Goal: Obtain resource: Download file/media

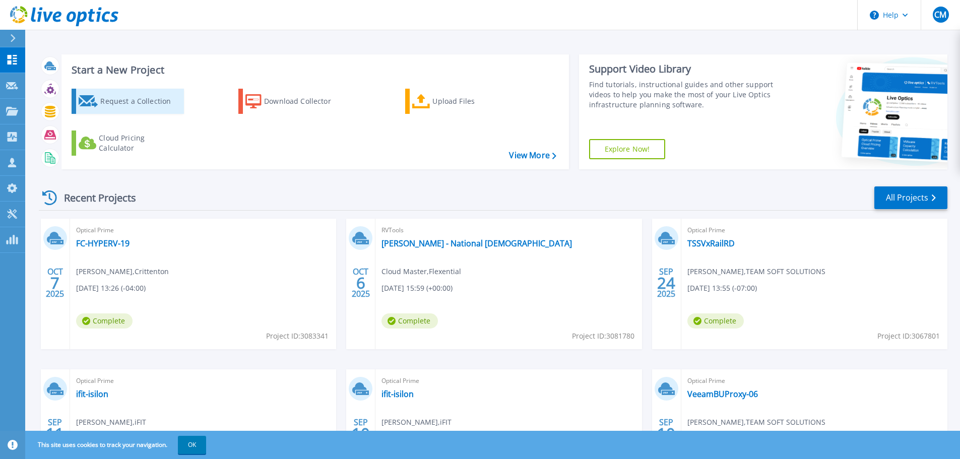
click at [128, 102] on div "Request a Collection" at bounding box center [140, 101] width 81 height 20
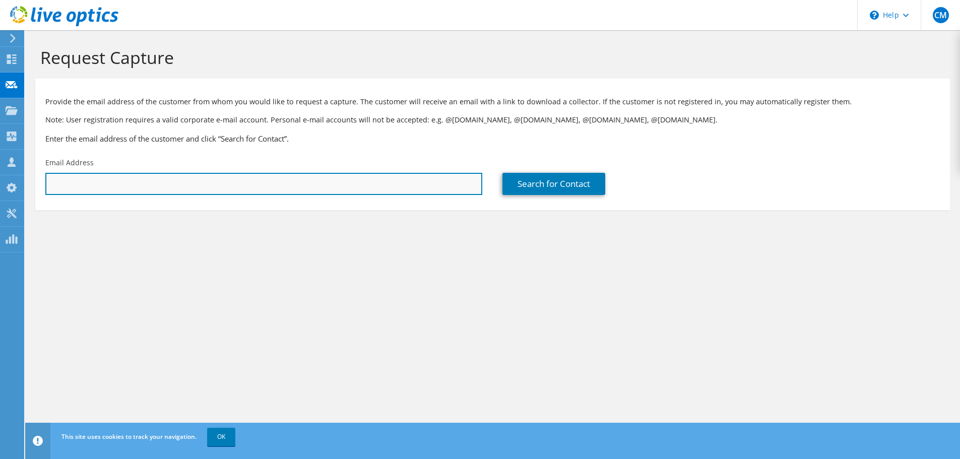
click at [161, 185] on input "text" at bounding box center [263, 184] width 437 height 22
click at [89, 185] on input "text" at bounding box center [263, 184] width 437 height 22
paste input "jmaynard@qualitycarriers.com"
type input "jmaynard@qualitycarriers.com"
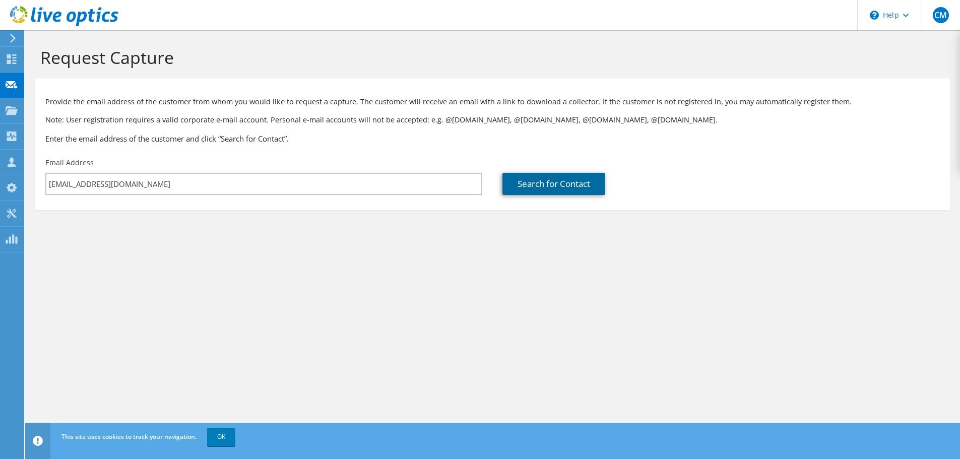
click at [518, 183] on link "Search for Contact" at bounding box center [554, 184] width 103 height 22
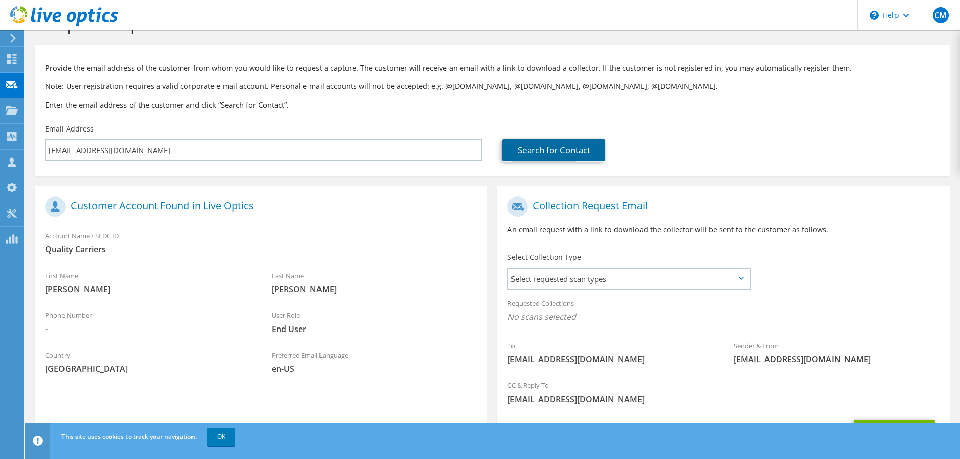
scroll to position [50, 0]
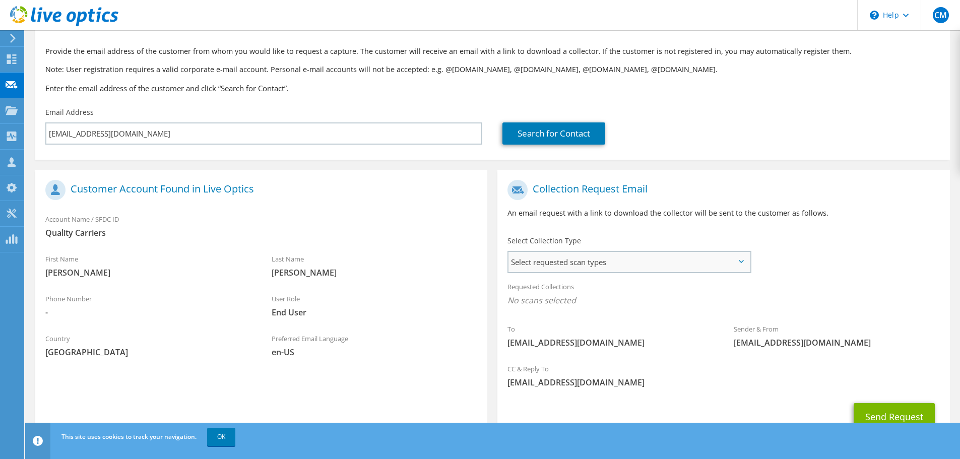
click at [533, 269] on span "Select requested scan types" at bounding box center [629, 262] width 241 height 20
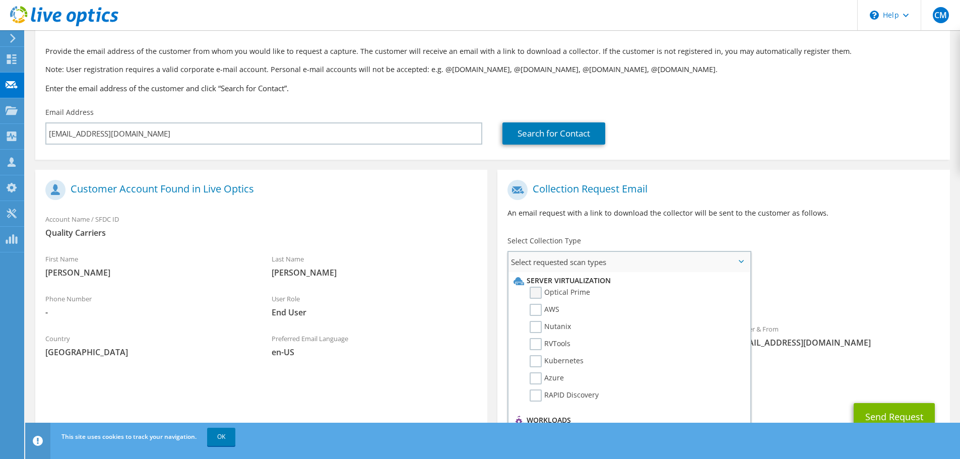
click at [536, 291] on label "Optical Prime" at bounding box center [560, 293] width 60 height 12
click at [0, 0] on input "Optical Prime" at bounding box center [0, 0] width 0 height 0
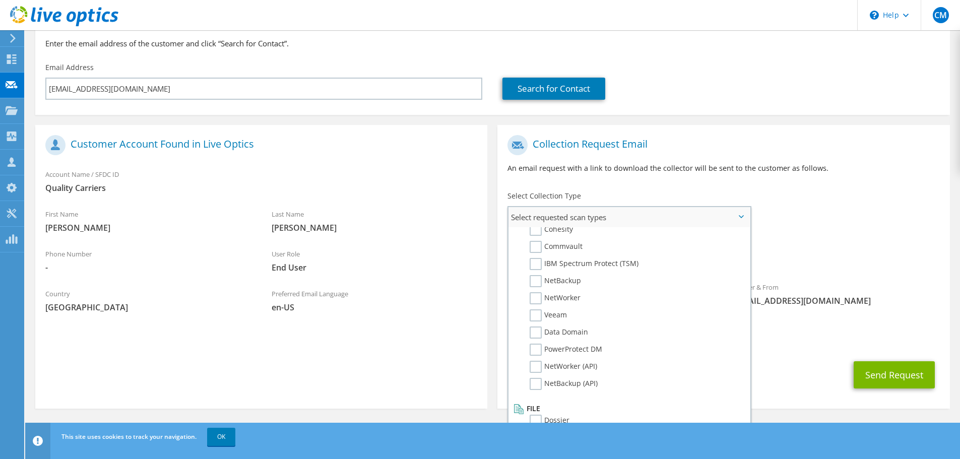
scroll to position [479, 0]
click at [414, 212] on div "Last Name Maynard" at bounding box center [375, 221] width 226 height 35
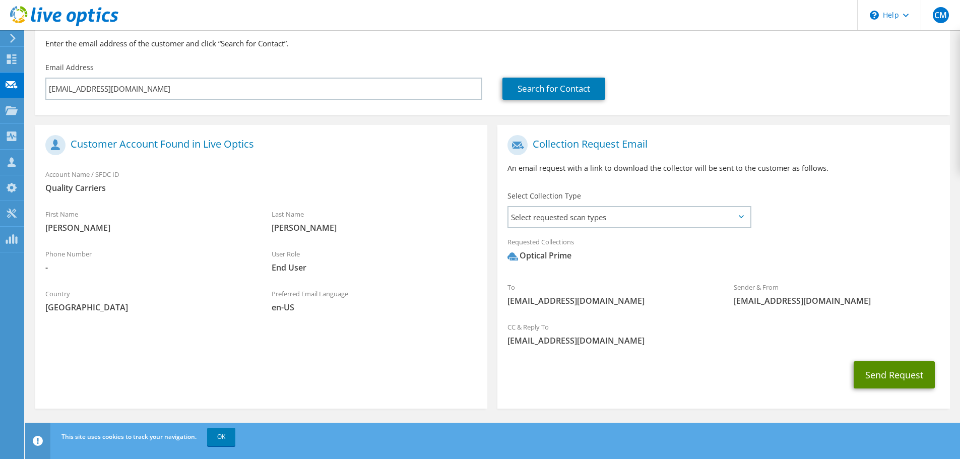
click at [884, 376] on button "Send Request" at bounding box center [894, 374] width 81 height 27
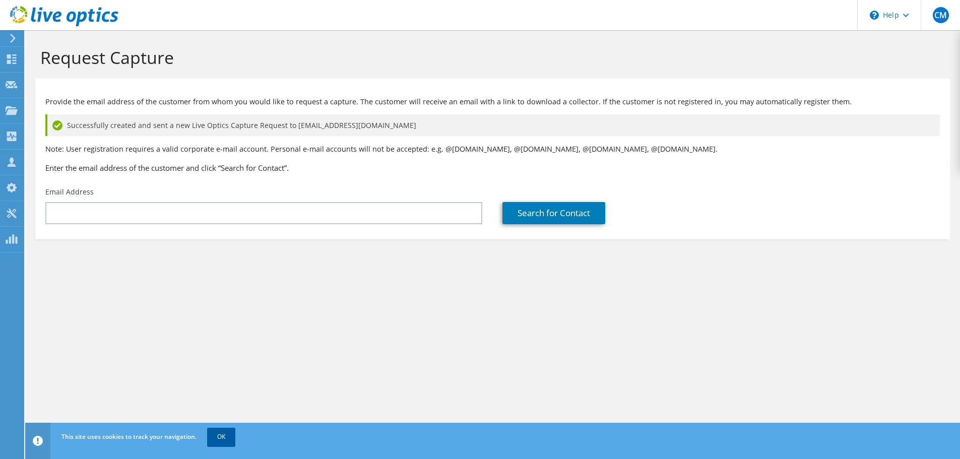
click at [213, 437] on link "OK" at bounding box center [221, 437] width 28 height 18
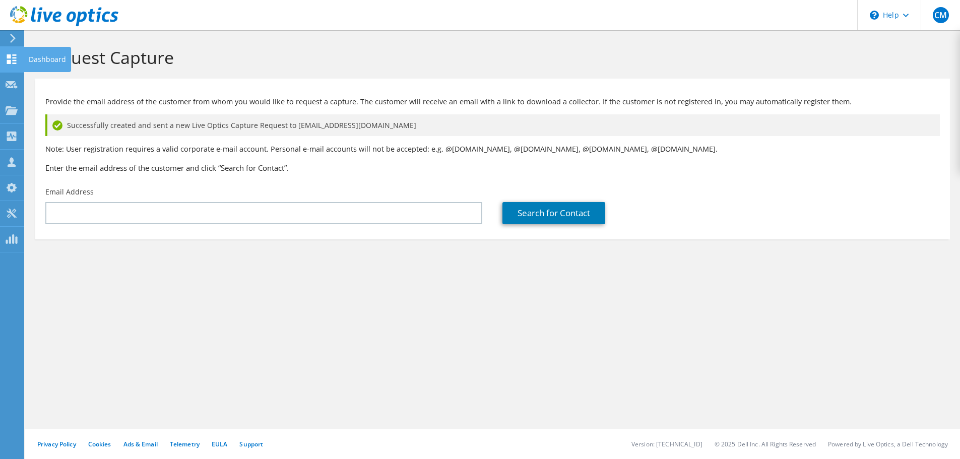
click at [14, 61] on use at bounding box center [12, 59] width 10 height 10
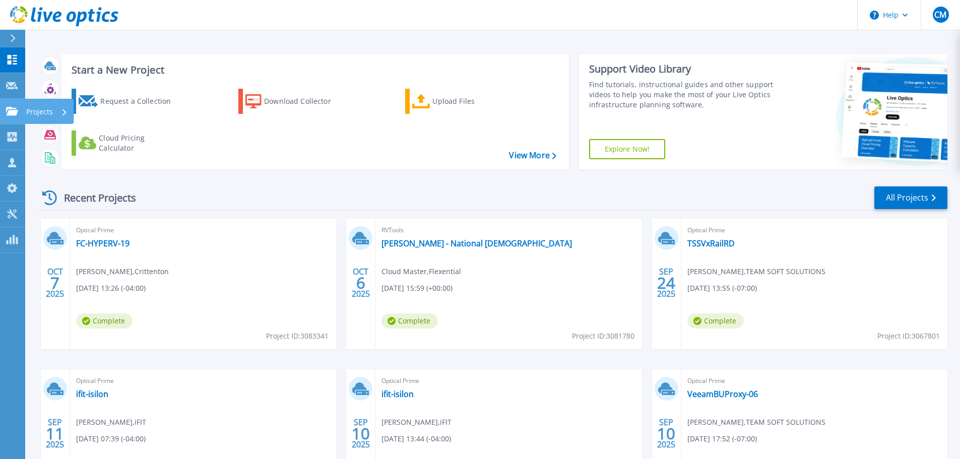
click at [61, 111] on div "Projects" at bounding box center [46, 112] width 41 height 26
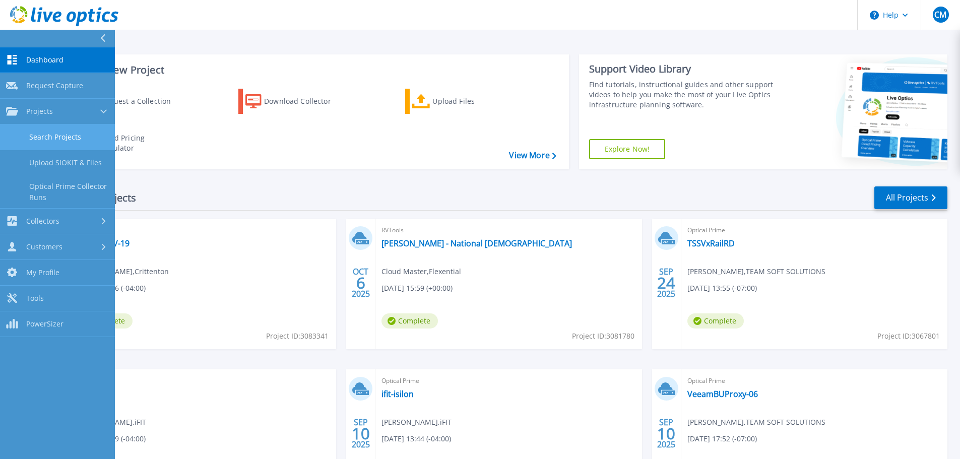
click at [60, 132] on link "Search Projects" at bounding box center [57, 138] width 115 height 26
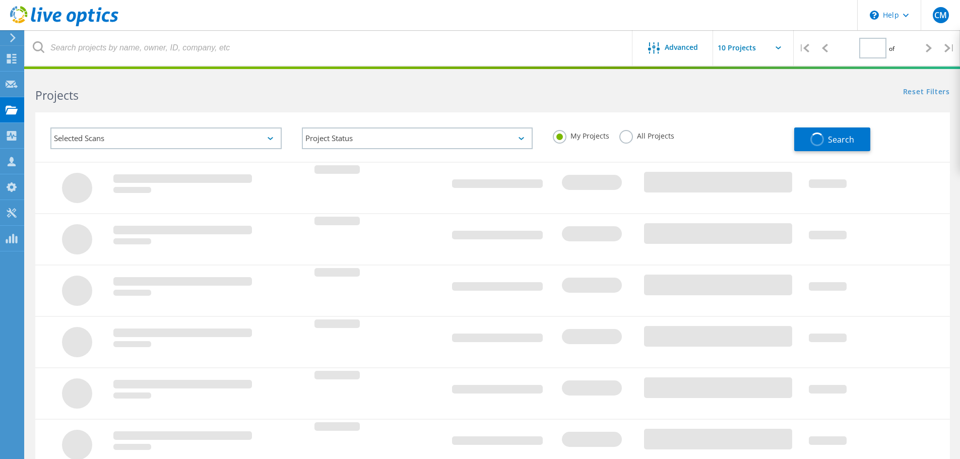
type input "1"
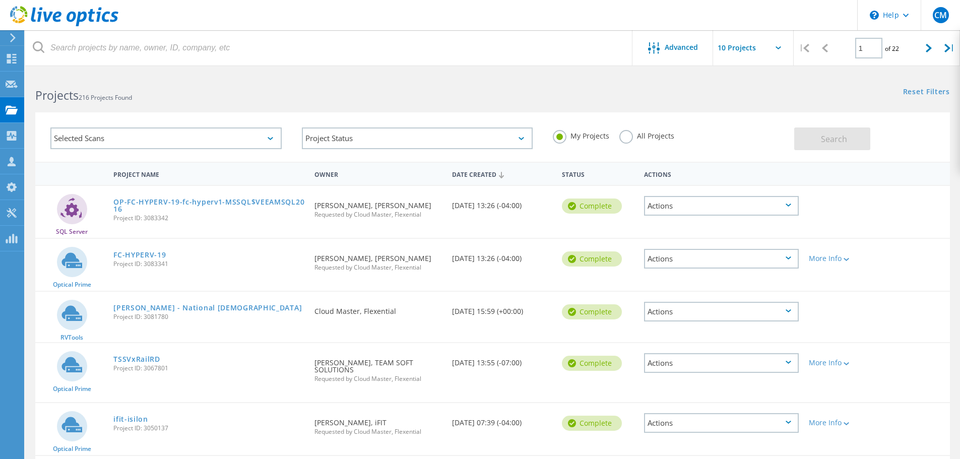
click at [630, 138] on label "All Projects" at bounding box center [646, 135] width 55 height 10
click at [0, 0] on input "All Projects" at bounding box center [0, 0] width 0 height 0
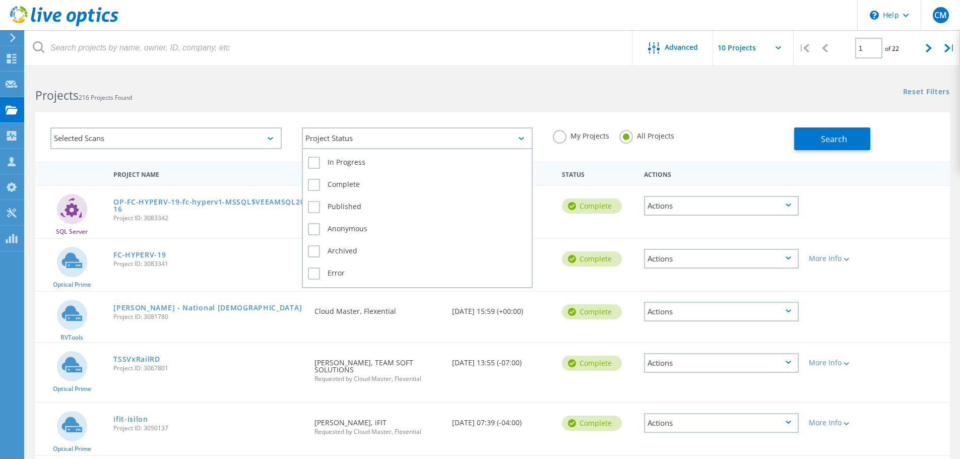
click at [363, 135] on div "Project Status" at bounding box center [417, 139] width 231 height 22
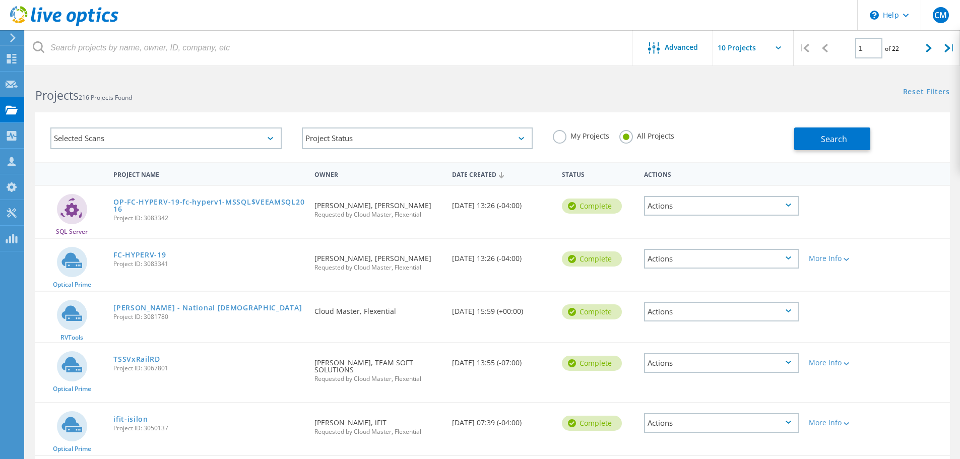
click at [171, 135] on div "Selected Scans" at bounding box center [165, 139] width 231 height 22
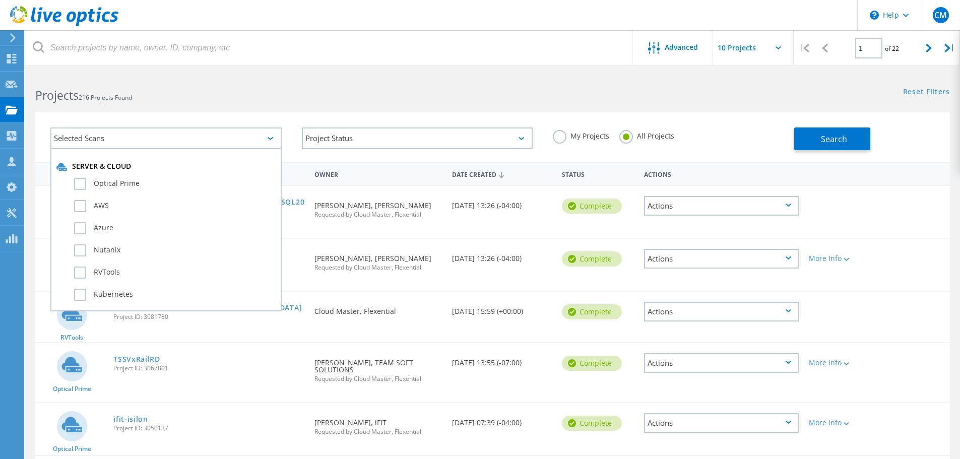
click at [334, 96] on h2 "Projects 216 Projects Found" at bounding box center [258, 95] width 447 height 17
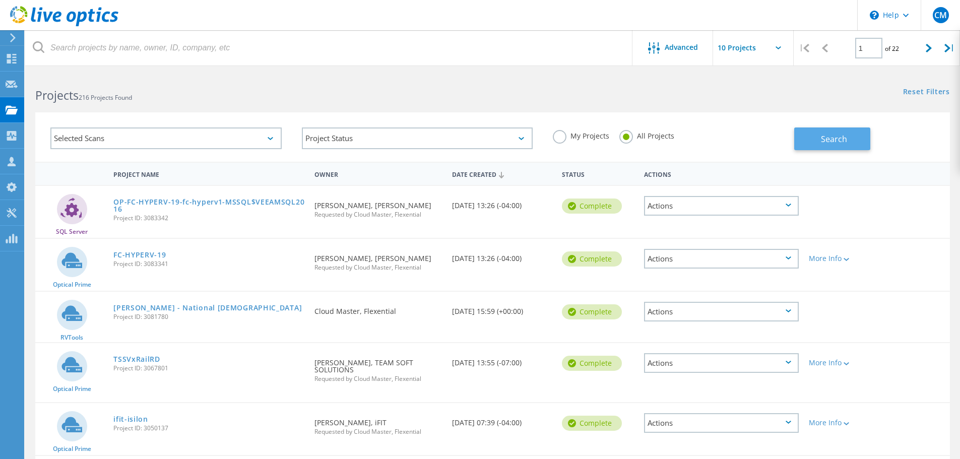
click at [832, 140] on span "Search" at bounding box center [834, 139] width 26 height 11
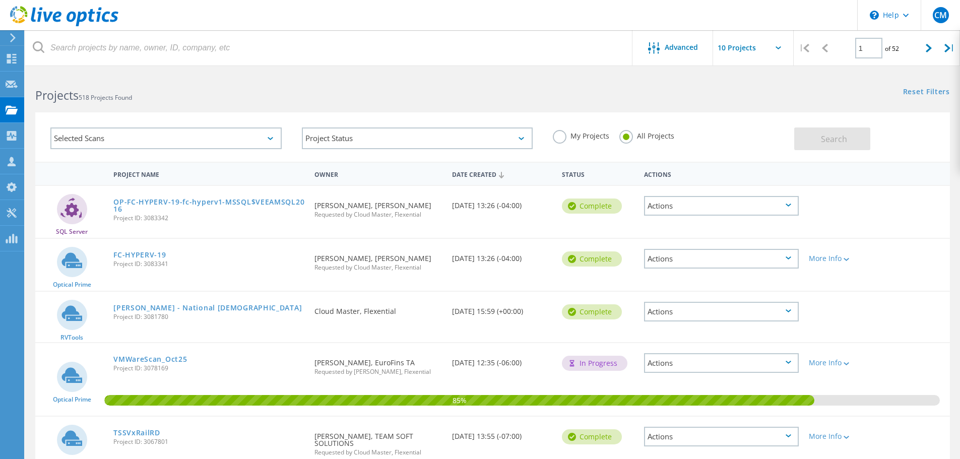
click at [15, 39] on icon at bounding box center [13, 37] width 8 height 9
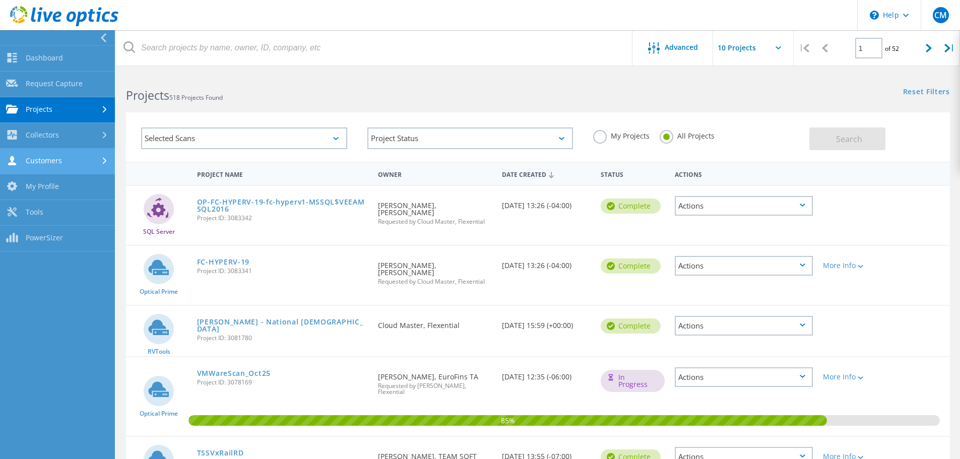
click at [35, 152] on link "Customers" at bounding box center [57, 162] width 115 height 26
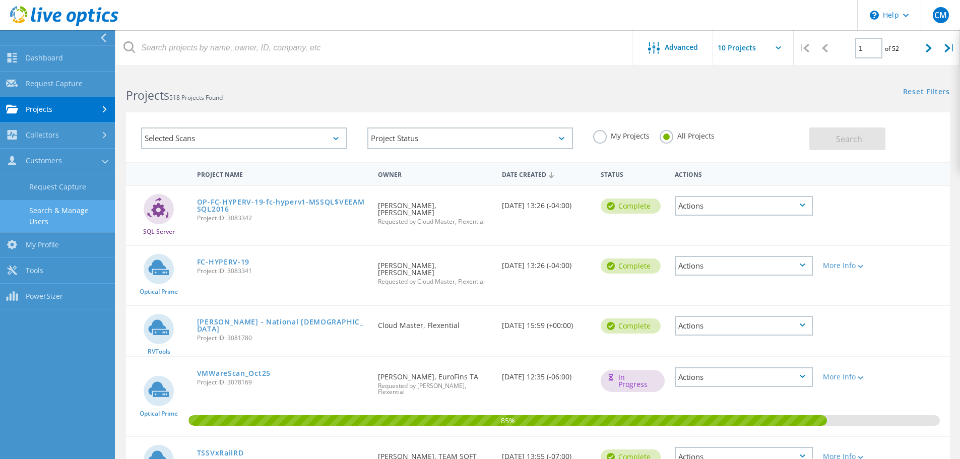
click at [73, 211] on link "Search & Manage Users" at bounding box center [57, 216] width 115 height 32
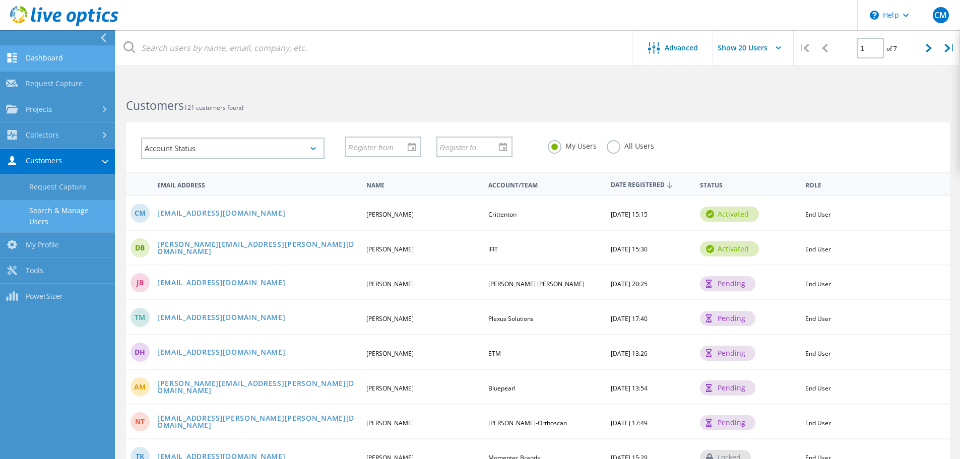
click at [28, 55] on link "Dashboard" at bounding box center [57, 59] width 115 height 26
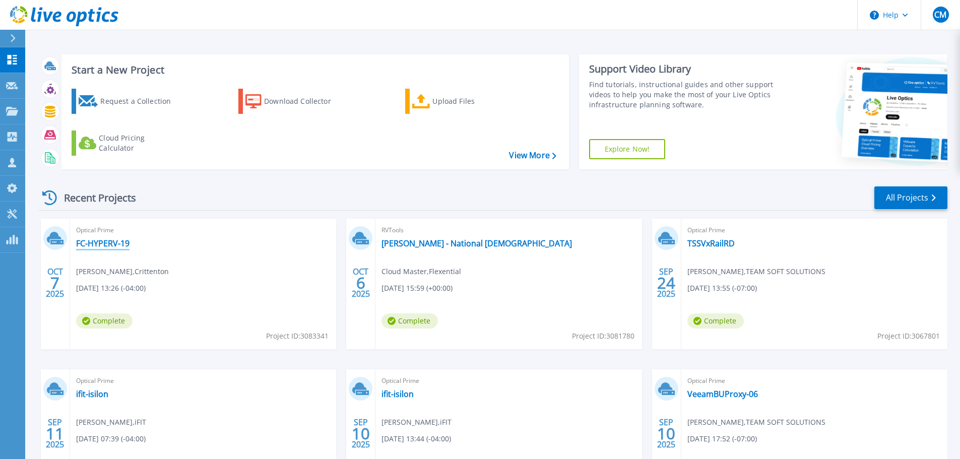
click at [104, 244] on link "FC-HYPERV-19" at bounding box center [102, 243] width 53 height 10
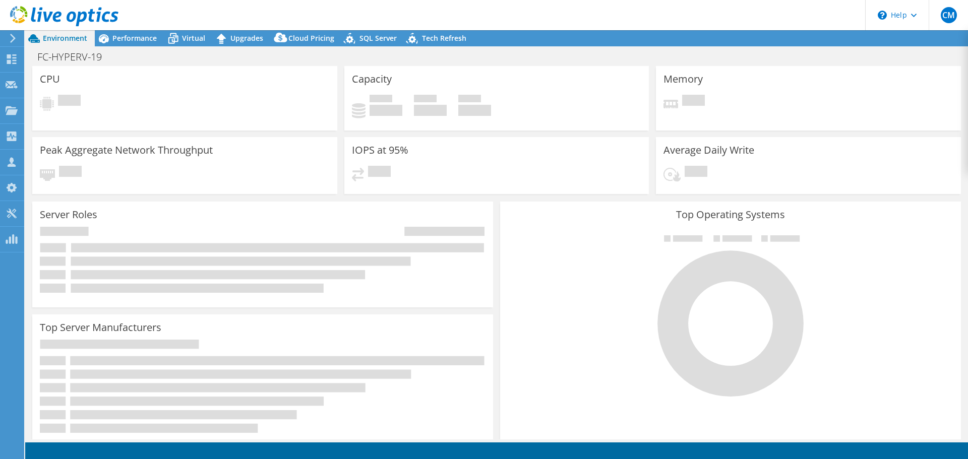
select select "USD"
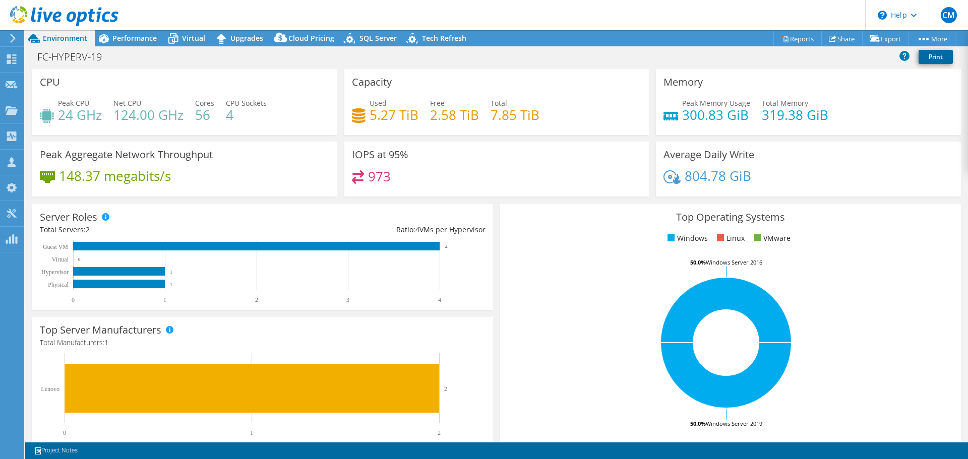
click at [923, 57] on link "Print" at bounding box center [935, 57] width 34 height 14
click at [223, 246] on rect at bounding box center [256, 246] width 366 height 9
click at [142, 275] on rect at bounding box center [119, 271] width 92 height 9
click at [144, 289] on rect at bounding box center [258, 271] width 437 height 63
click at [901, 57] on icon at bounding box center [904, 55] width 10 height 10
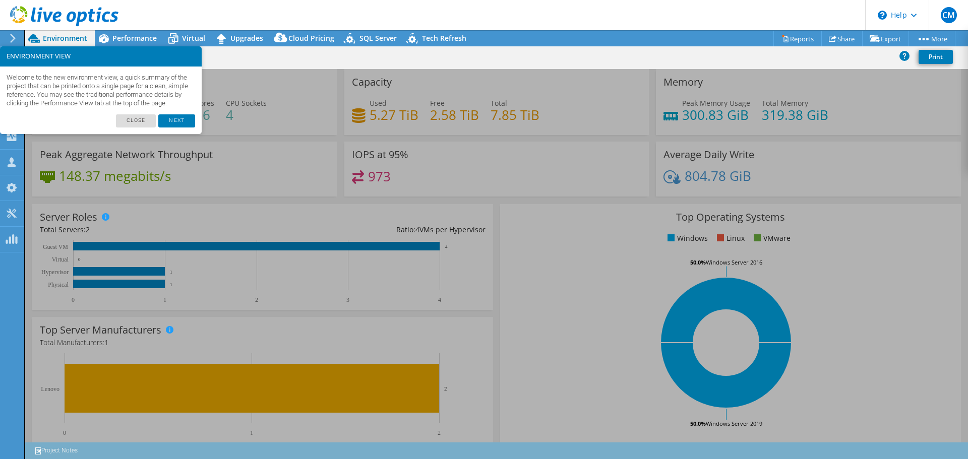
click at [283, 56] on div "FC-HYPERV-19 Print" at bounding box center [496, 56] width 943 height 19
click at [904, 190] on div "Average Daily Write 804.78 GiB" at bounding box center [808, 169] width 305 height 55
click at [783, 50] on div "FC-HYPERV-19 Print" at bounding box center [496, 56] width 943 height 19
click at [590, 16] on header "CM Partner Team Member Cloud Master liveoptics@flexential.com Flexential My Pro…" at bounding box center [484, 15] width 968 height 30
click at [297, 38] on span "Cloud Pricing" at bounding box center [311, 38] width 46 height 10
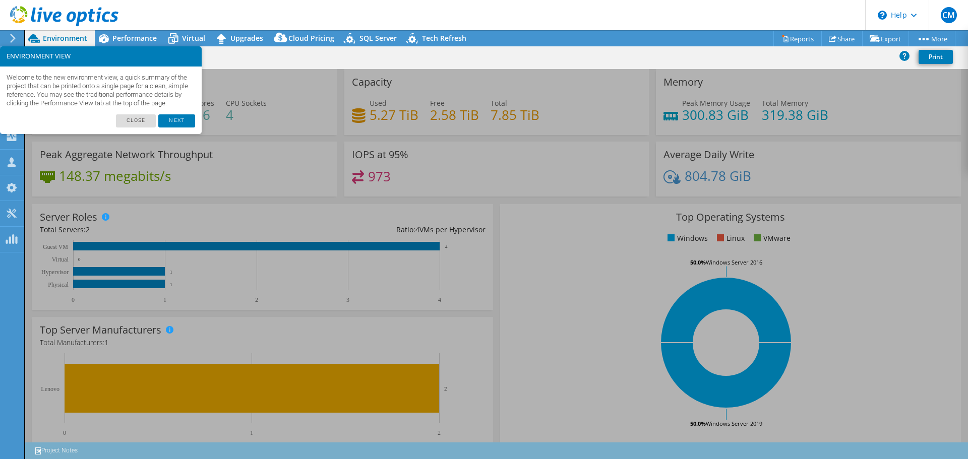
click at [121, 135] on footer "Close Next" at bounding box center [101, 124] width 202 height 20
click at [132, 128] on link "Close" at bounding box center [136, 120] width 40 height 13
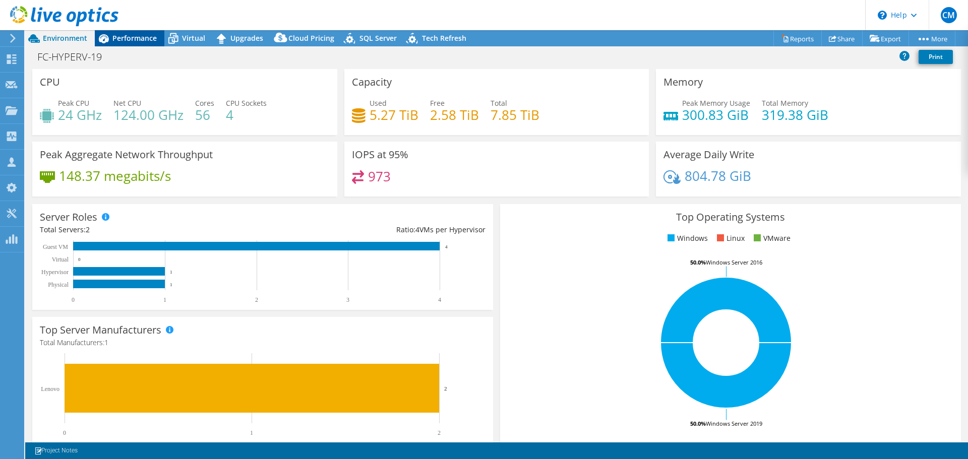
click at [121, 37] on span "Performance" at bounding box center [134, 38] width 44 height 10
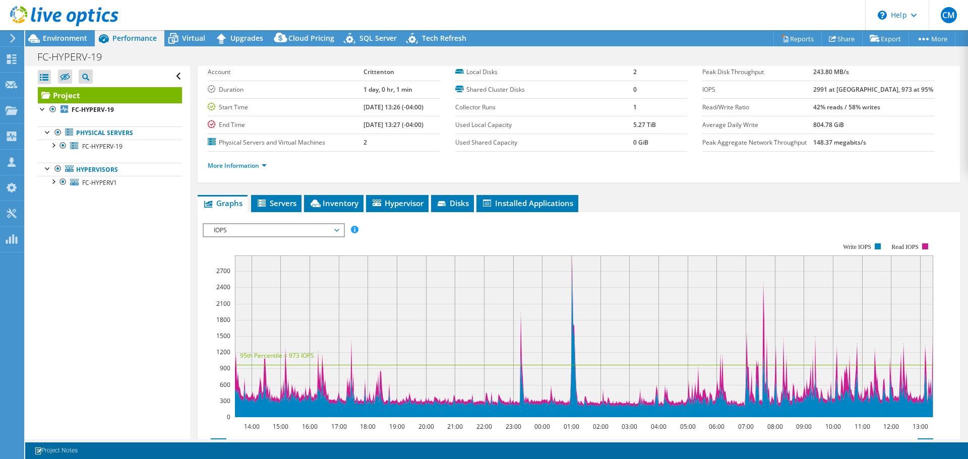
scroll to position [101, 0]
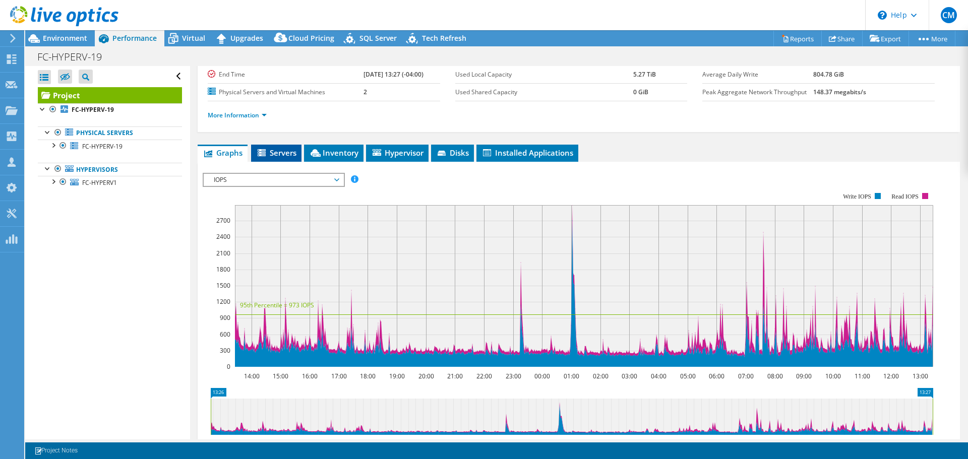
click at [280, 155] on span "Servers" at bounding box center [276, 153] width 40 height 10
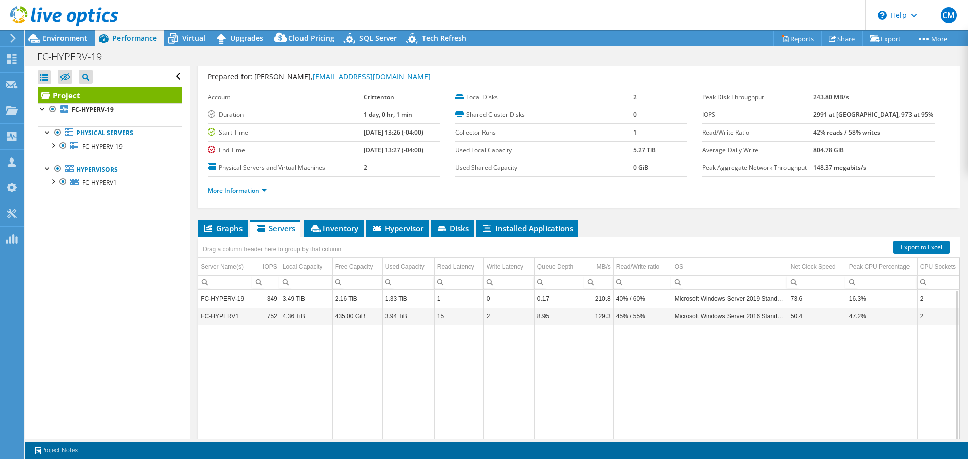
scroll to position [0, 0]
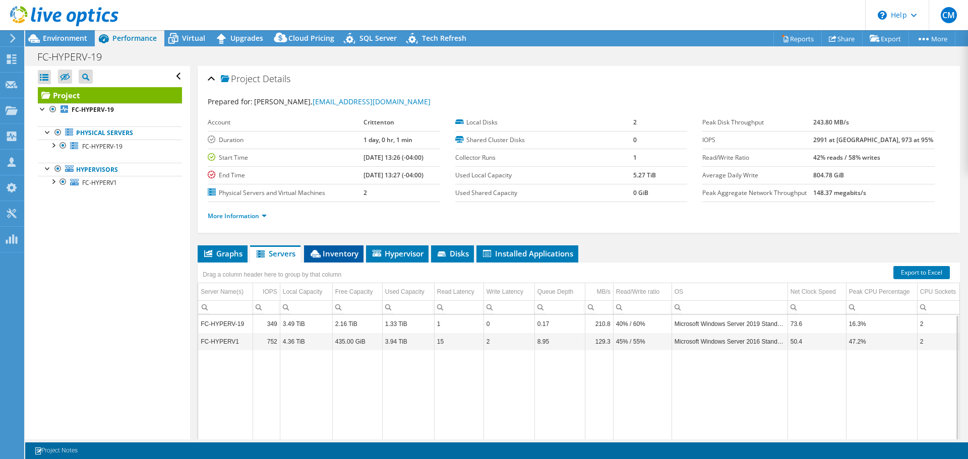
click at [327, 251] on span "Inventory" at bounding box center [333, 253] width 49 height 10
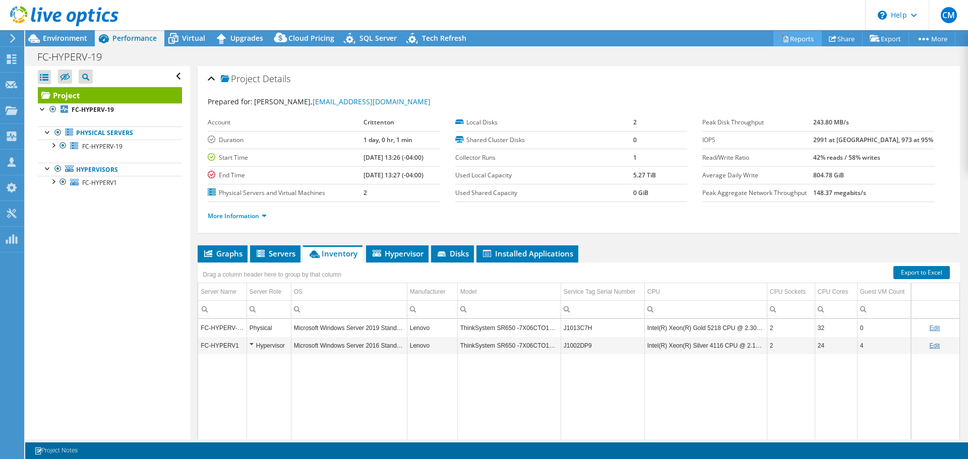
click at [788, 42] on link "Reports" at bounding box center [797, 39] width 48 height 16
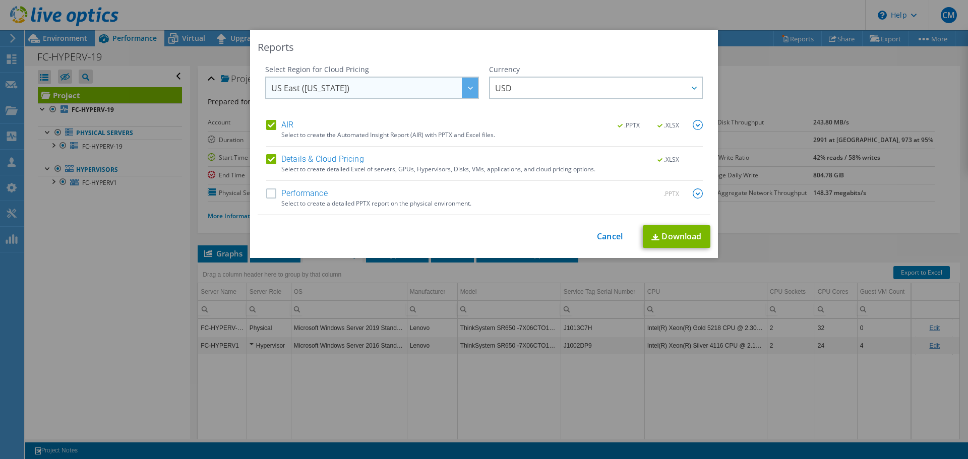
click at [407, 93] on span "US East ([US_STATE])" at bounding box center [374, 88] width 207 height 21
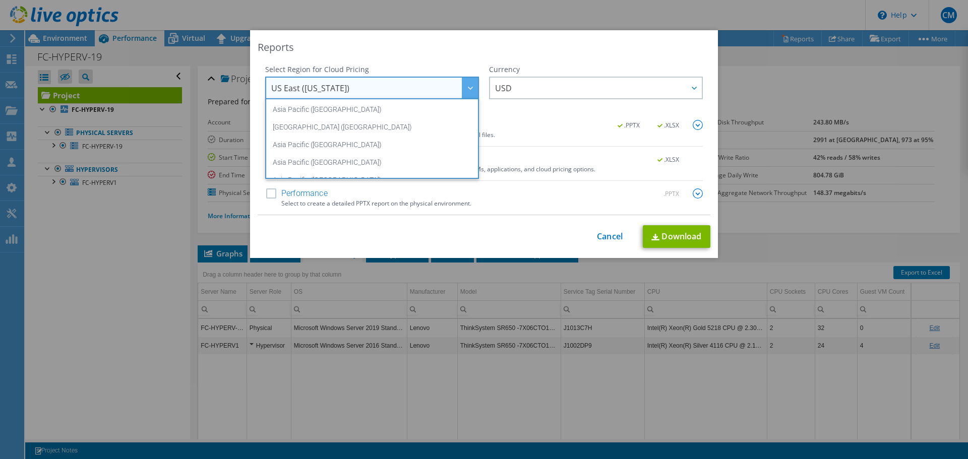
click at [407, 93] on span "US East ([US_STATE])" at bounding box center [374, 88] width 207 height 21
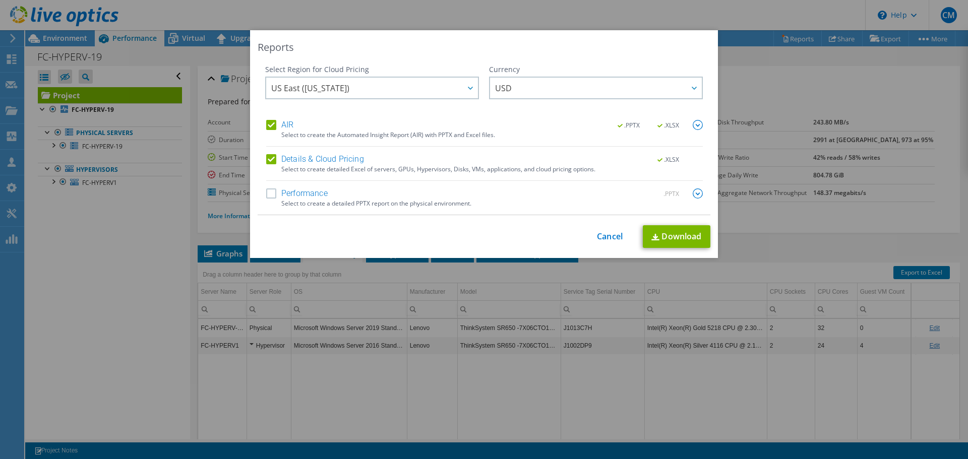
click at [422, 56] on div "Reports Select Region for Cloud Pricing Asia Pacific (Hong Kong) Asia Pacific (…" at bounding box center [484, 144] width 468 height 228
click at [618, 20] on div "Reports Select Region for Cloud Pricing Asia Pacific (Hong Kong) Asia Pacific (…" at bounding box center [484, 229] width 968 height 459
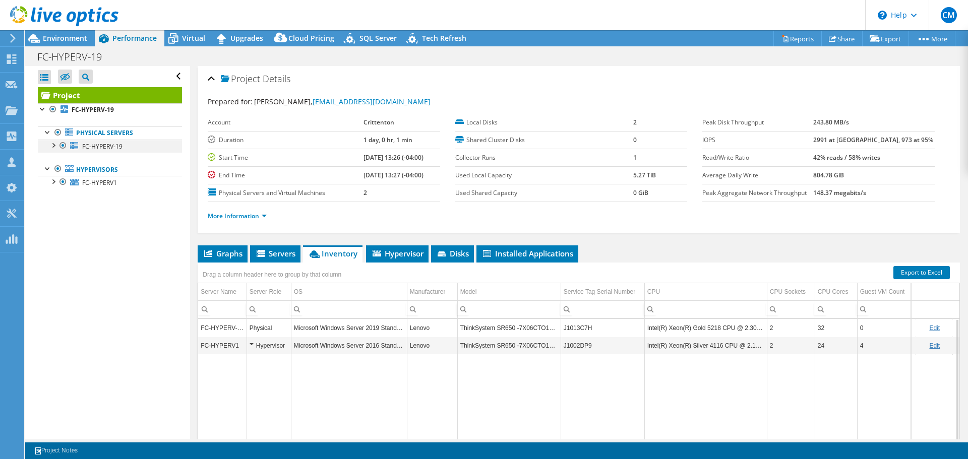
click at [54, 145] on div at bounding box center [53, 145] width 10 height 10
click at [54, 182] on div at bounding box center [53, 181] width 10 height 10
click at [249, 214] on link "More Information" at bounding box center [237, 216] width 59 height 9
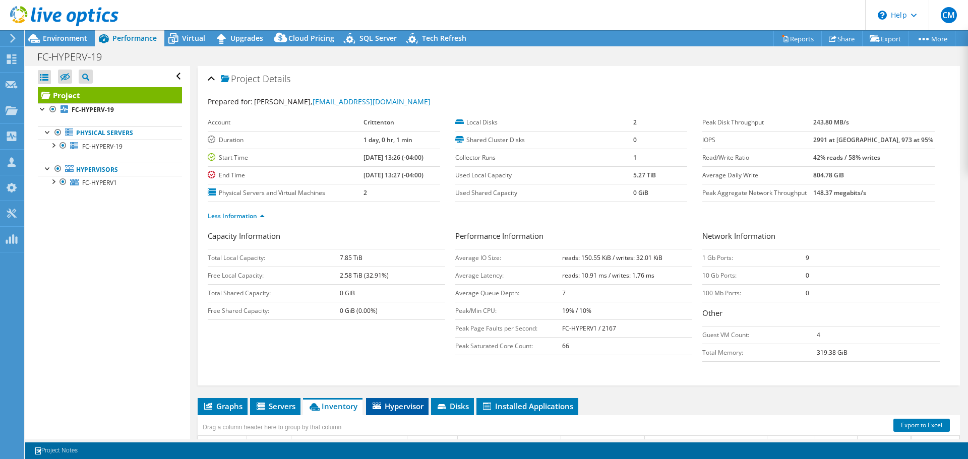
click at [395, 406] on span "Hypervisor" at bounding box center [397, 406] width 52 height 10
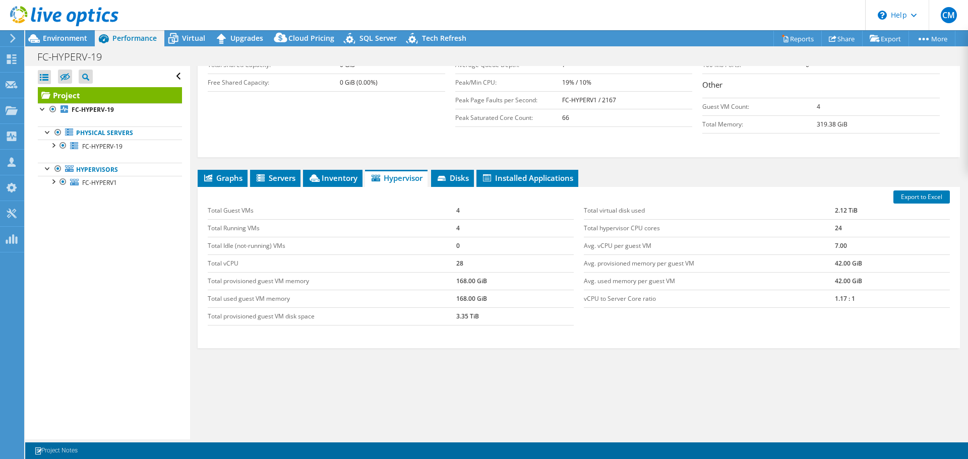
scroll to position [178, 0]
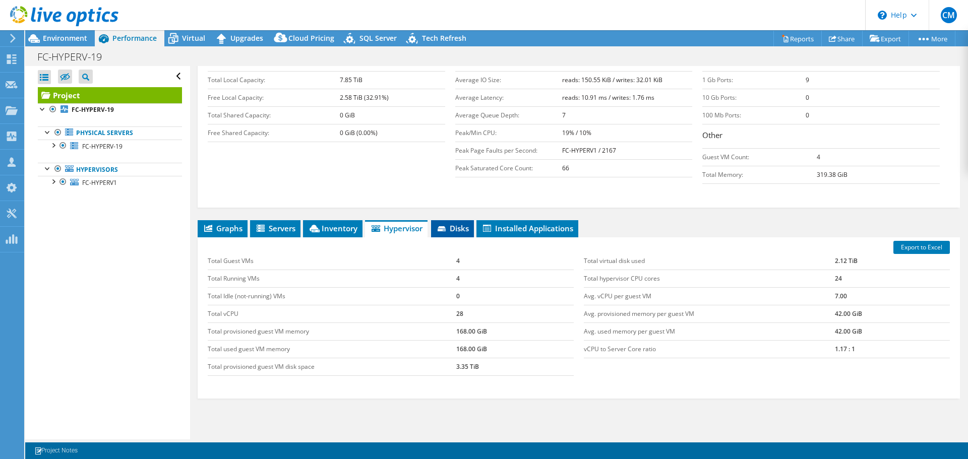
click at [439, 228] on icon at bounding box center [443, 229] width 10 height 7
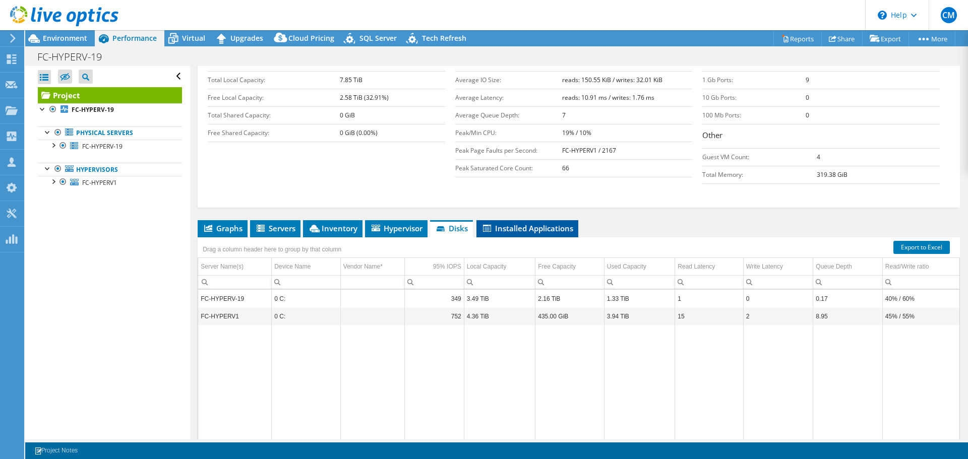
click at [528, 230] on span "Installed Applications" at bounding box center [527, 228] width 92 height 10
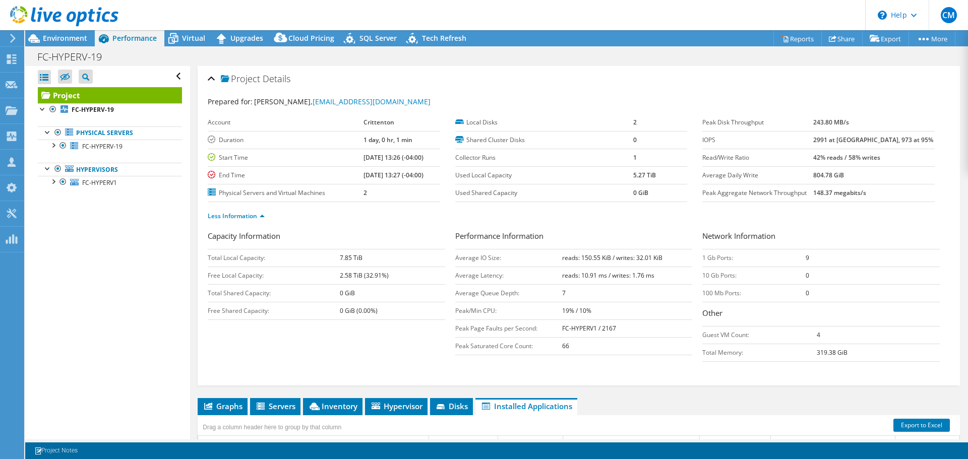
scroll to position [0, 0]
click at [233, 404] on span "Graphs" at bounding box center [223, 406] width 40 height 10
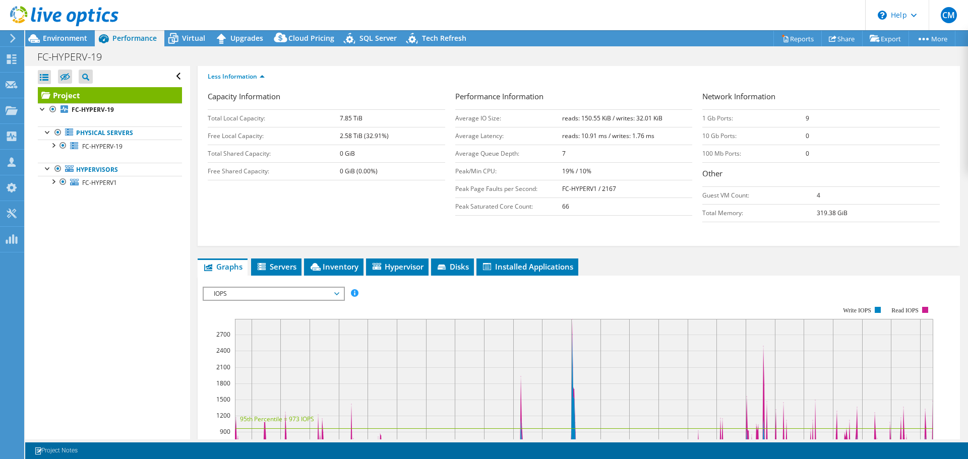
scroll to position [151, 0]
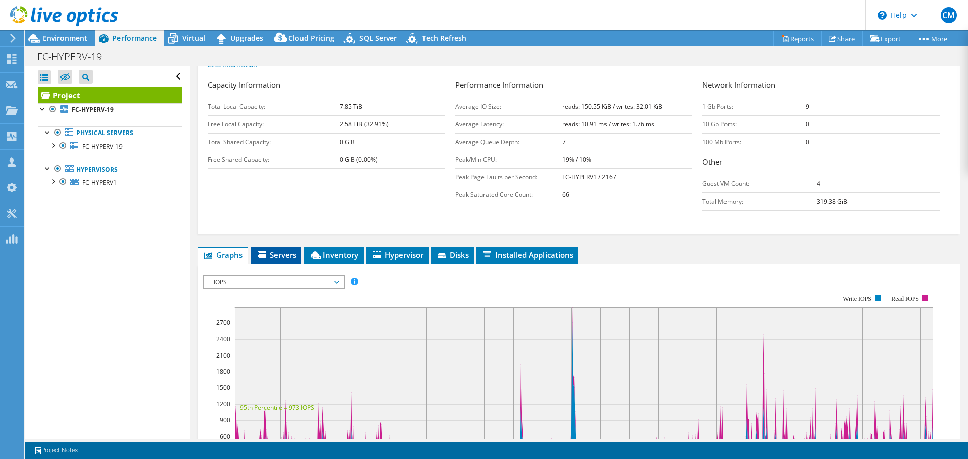
click at [268, 257] on span "Servers" at bounding box center [276, 255] width 40 height 10
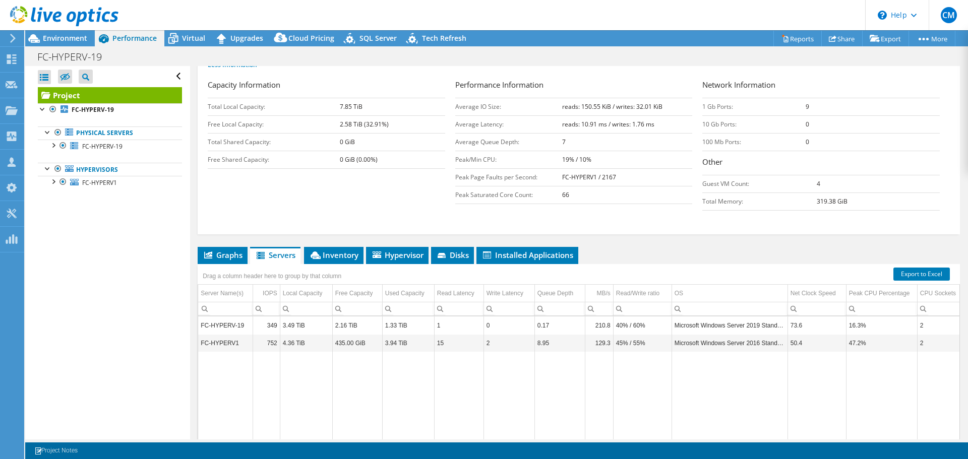
click at [230, 326] on td "FC-HYPERV-19" at bounding box center [225, 326] width 54 height 18
click at [328, 257] on span "Inventory" at bounding box center [333, 255] width 49 height 10
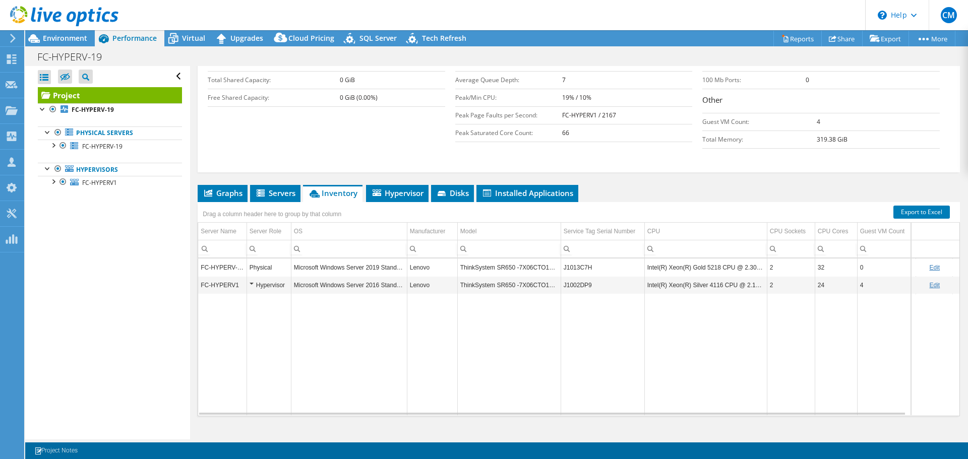
scroll to position [228, 0]
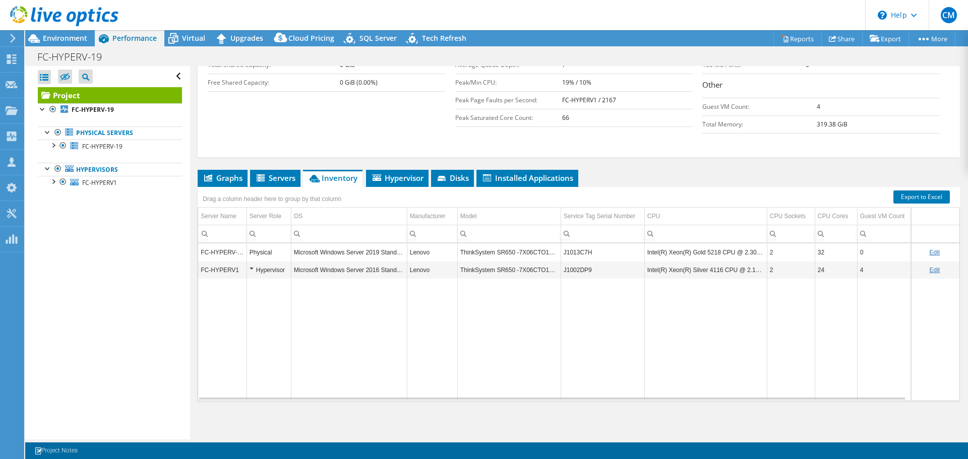
click at [494, 268] on td "ThinkSystem SR650 -7X06CTO1WW-" at bounding box center [508, 270] width 103 height 18
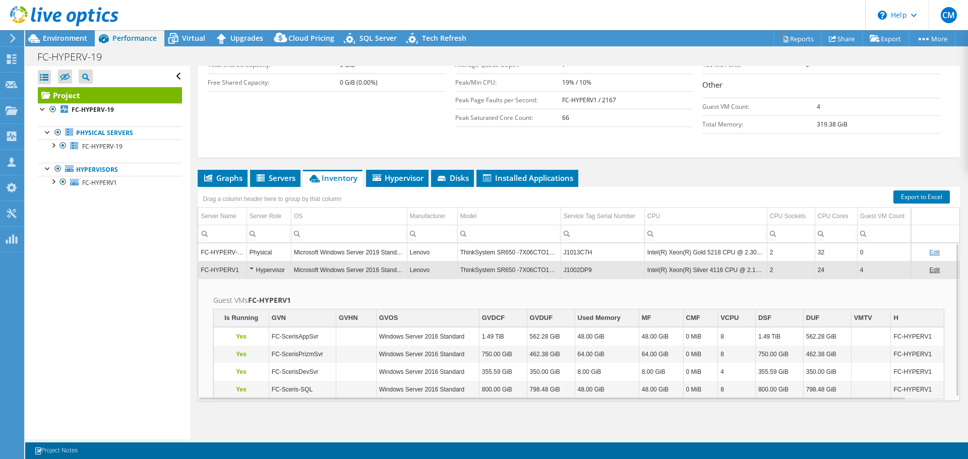
click at [364, 251] on td "Microsoft Windows Server 2019 Standard" at bounding box center [349, 252] width 116 height 18
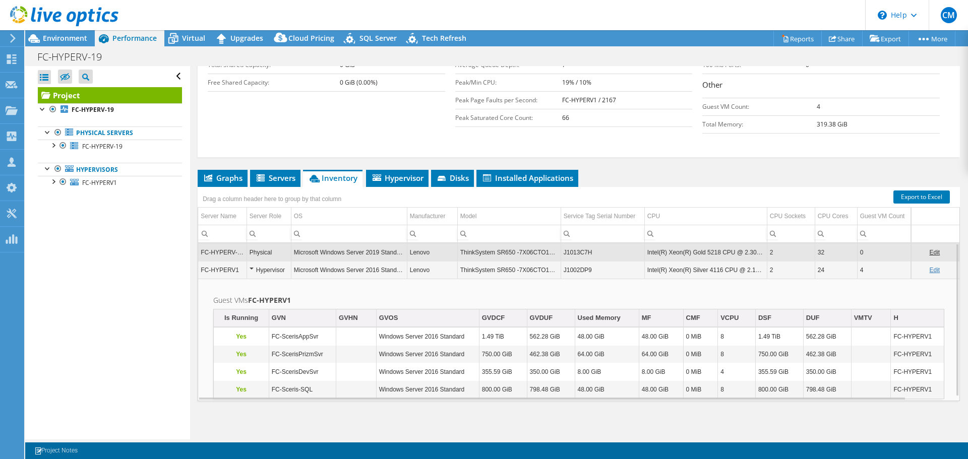
click at [364, 251] on td "Microsoft Windows Server 2019 Standard" at bounding box center [349, 252] width 116 height 18
click at [356, 263] on td "Microsoft Windows Server 2016 Standard" at bounding box center [349, 270] width 116 height 18
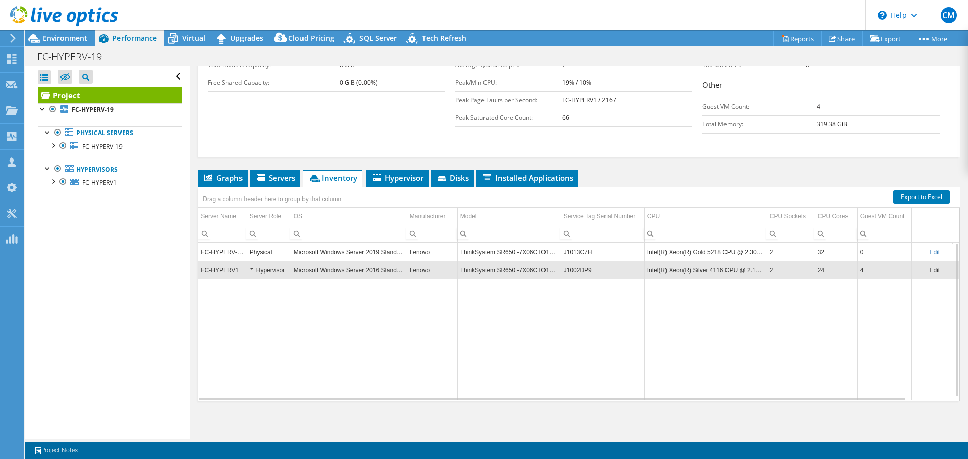
click at [352, 253] on td "Microsoft Windows Server 2019 Standard" at bounding box center [349, 252] width 116 height 18
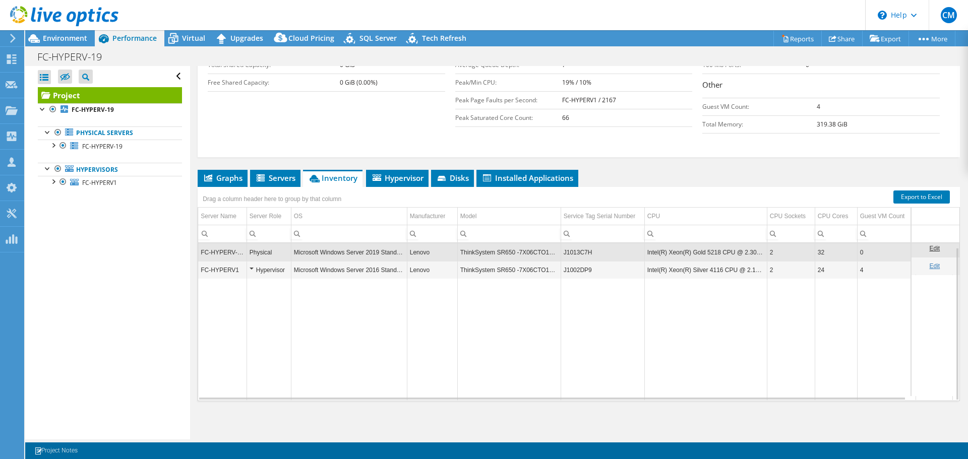
scroll to position [4, 0]
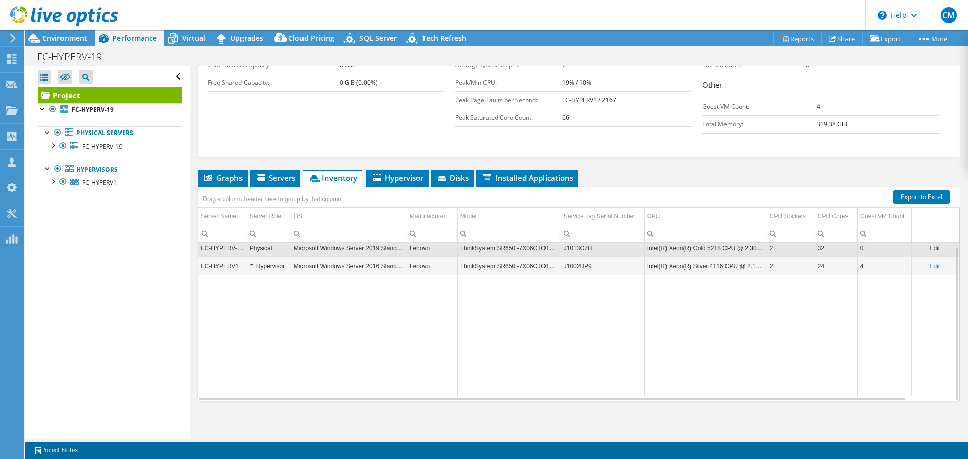
click at [748, 252] on td "Intel(R) Xeon(R) Gold 5218 CPU @ 2.30GHz" at bounding box center [705, 248] width 122 height 18
click at [369, 266] on td "Microsoft Windows Server 2016 Standard" at bounding box center [349, 266] width 116 height 18
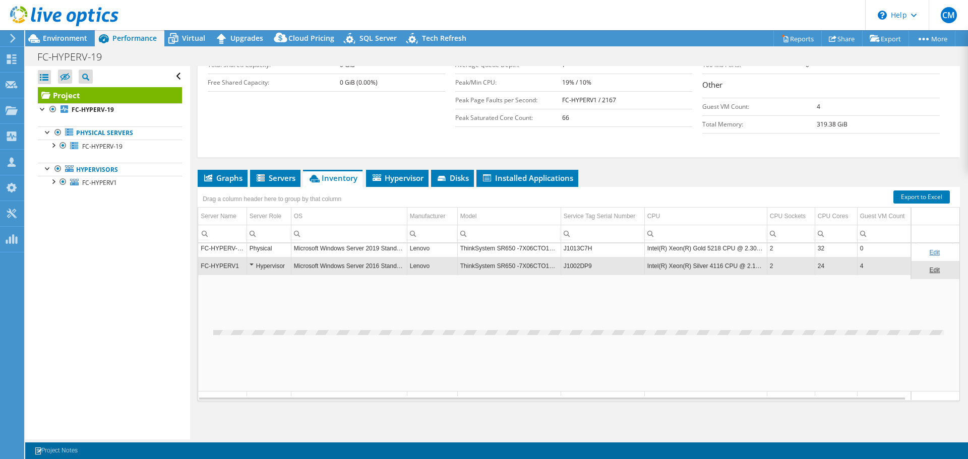
scroll to position [0, 0]
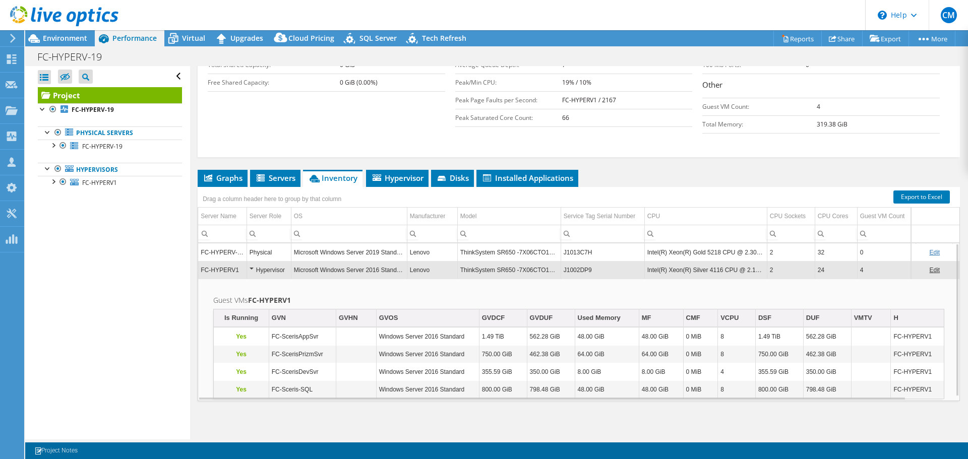
click at [366, 255] on td "Microsoft Windows Server 2019 Standard" at bounding box center [349, 252] width 116 height 18
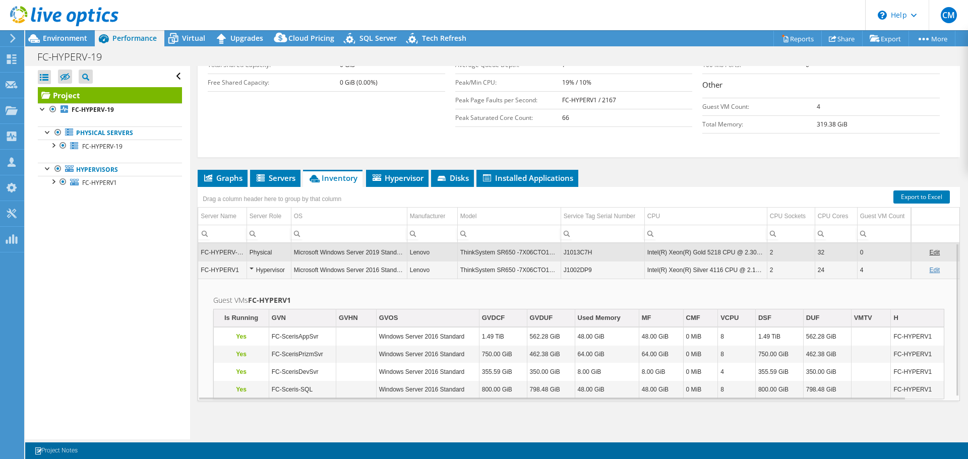
click at [367, 273] on td "Microsoft Windows Server 2016 Standard" at bounding box center [349, 270] width 116 height 18
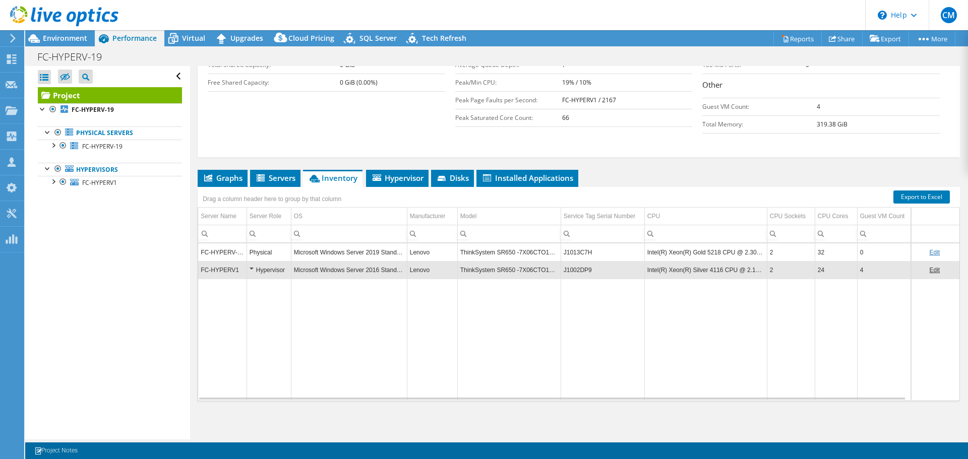
click at [367, 273] on td "Microsoft Windows Server 2016 Standard" at bounding box center [349, 270] width 116 height 18
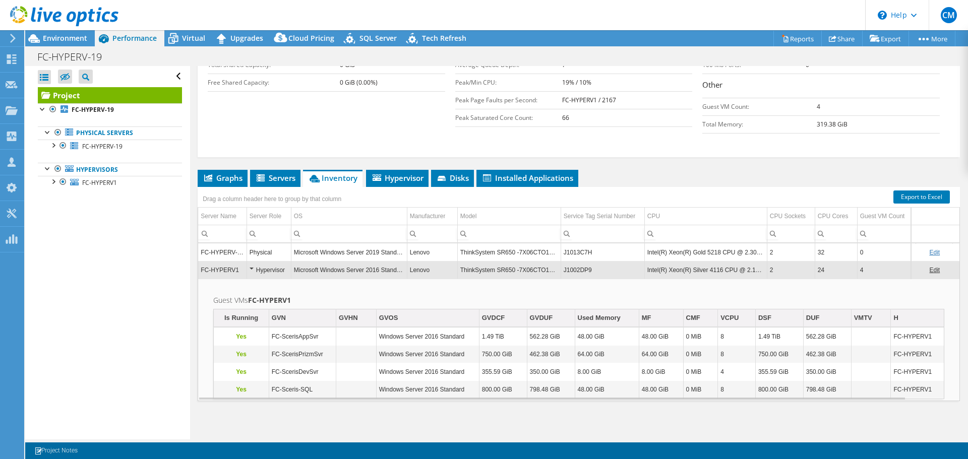
click at [375, 254] on td "Microsoft Windows Server 2019 Standard" at bounding box center [349, 252] width 116 height 18
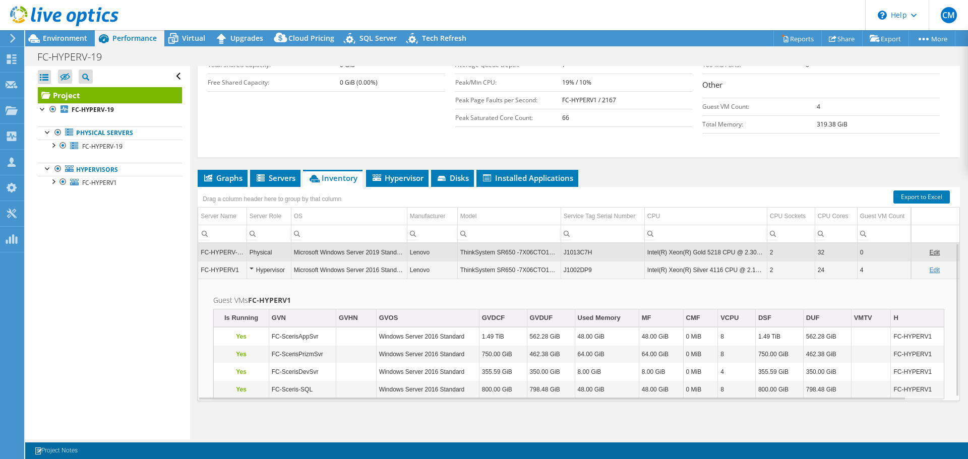
click at [388, 271] on td "Microsoft Windows Server 2016 Standard" at bounding box center [349, 270] width 116 height 18
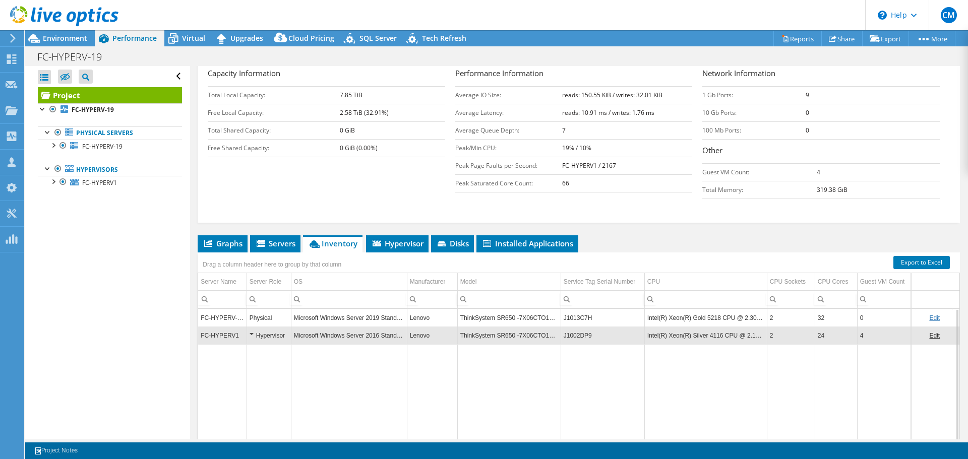
scroll to position [178, 0]
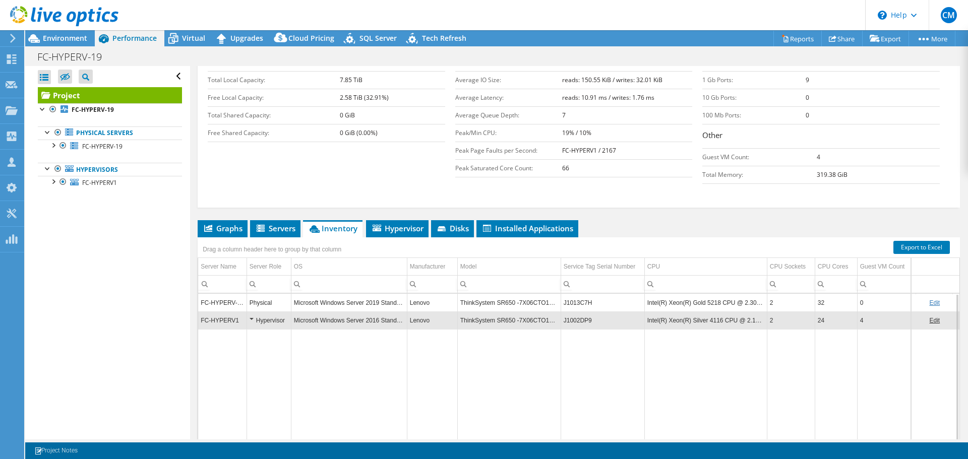
click at [377, 311] on td "Microsoft Windows Server 2019 Standard" at bounding box center [349, 303] width 116 height 18
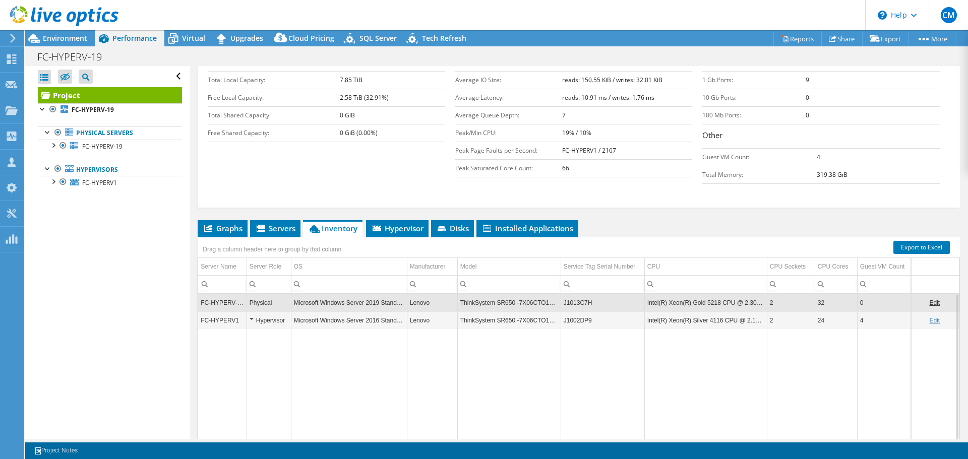
click at [376, 313] on td "Microsoft Windows Server 2016 Standard" at bounding box center [349, 321] width 116 height 18
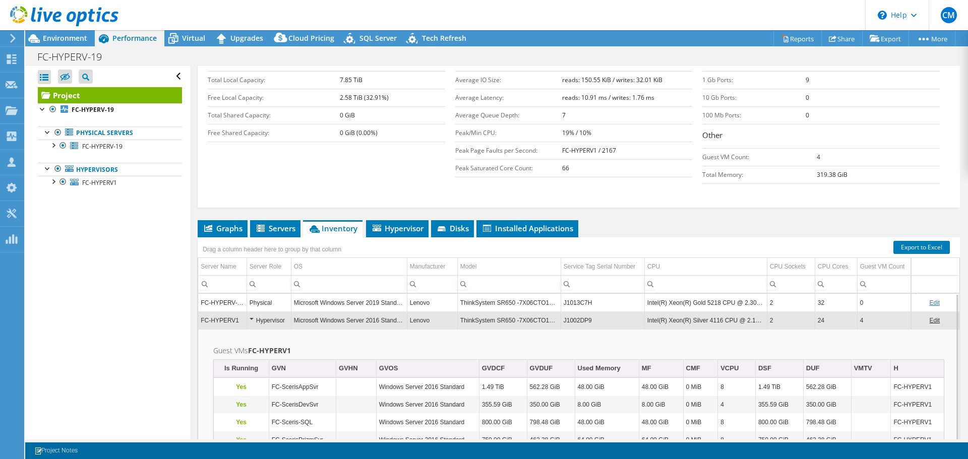
click at [372, 322] on td "Microsoft Windows Server 2016 Standard" at bounding box center [349, 321] width 116 height 18
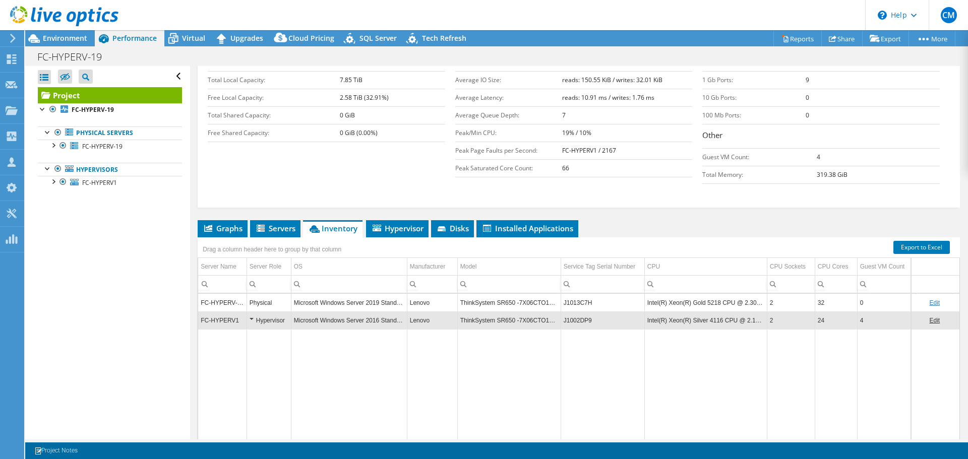
click at [252, 318] on div "Hypervisor" at bounding box center [269, 321] width 39 height 12
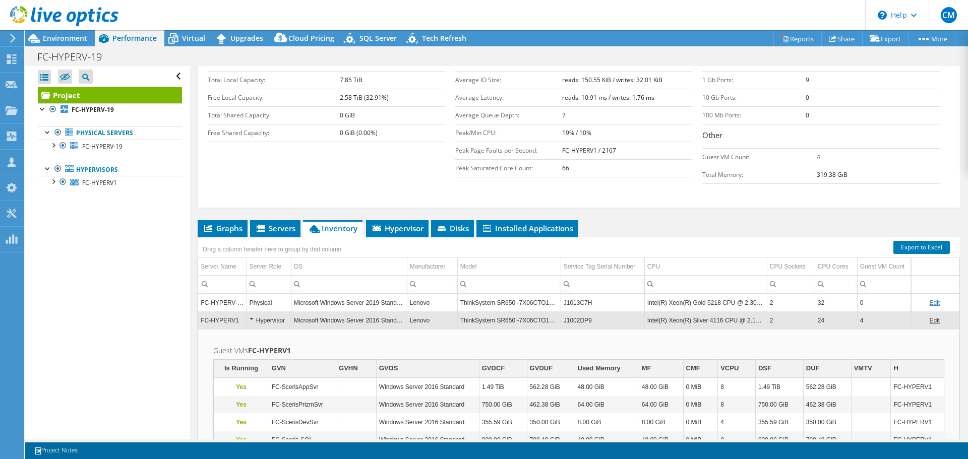
click at [256, 302] on div "Physical" at bounding box center [269, 303] width 39 height 12
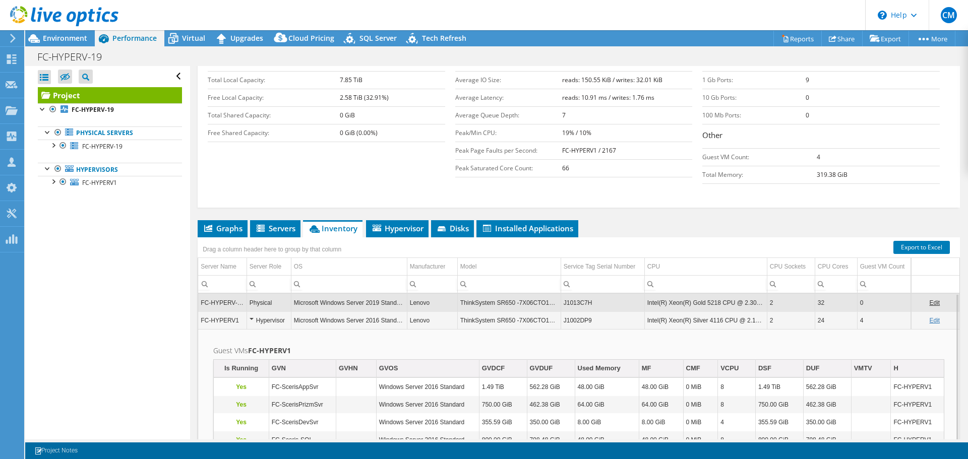
click at [256, 302] on div "Physical" at bounding box center [269, 303] width 39 height 12
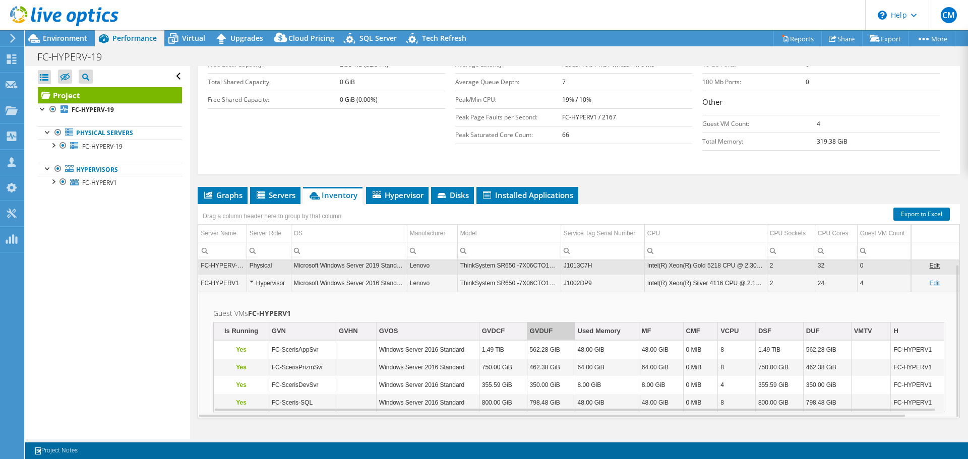
scroll to position [228, 0]
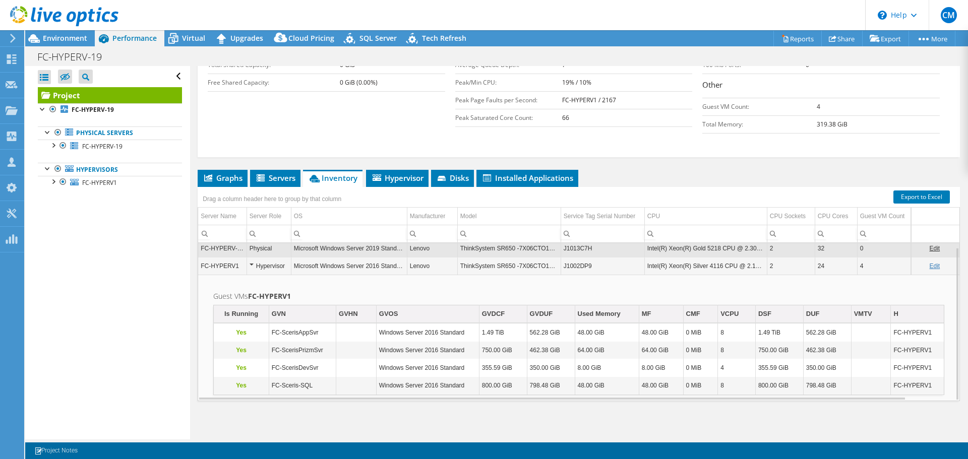
click at [872, 264] on td "4" at bounding box center [886, 266] width 58 height 18
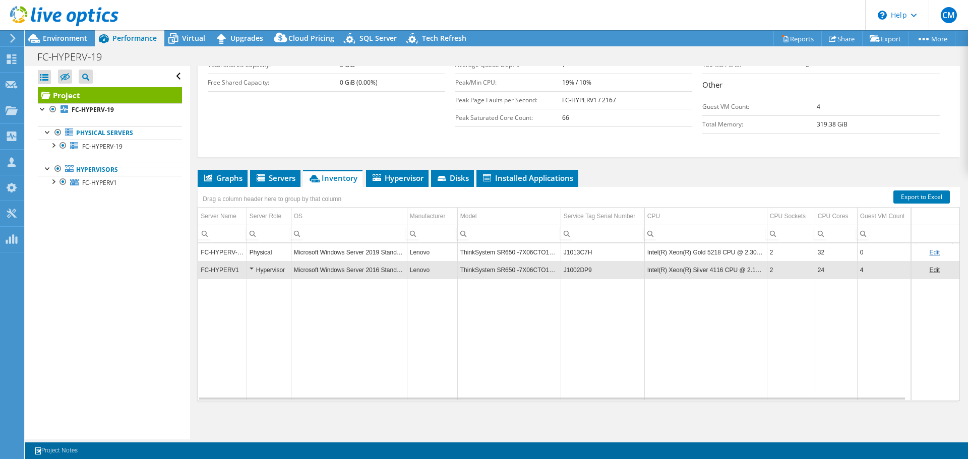
click at [929, 268] on link "Edit" at bounding box center [934, 270] width 11 height 7
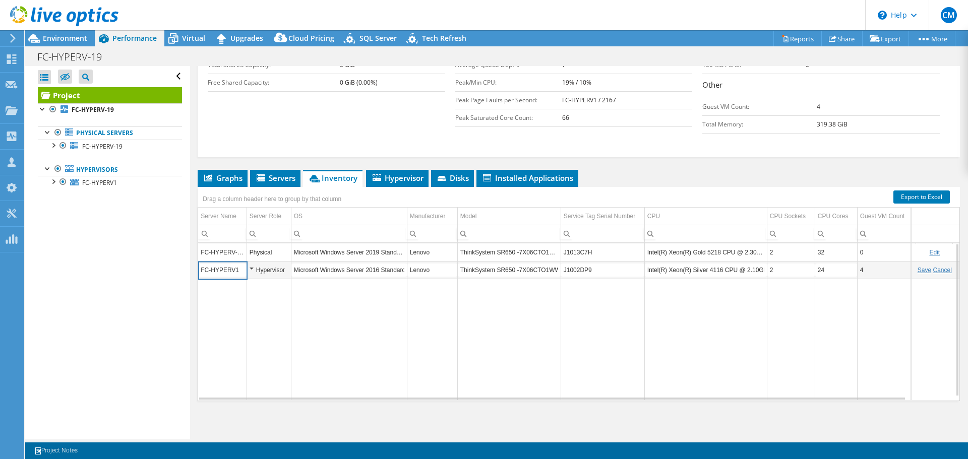
click at [519, 321] on td "Data grid" at bounding box center [508, 339] width 103 height 121
click at [935, 271] on link "Cancel" at bounding box center [942, 270] width 19 height 7
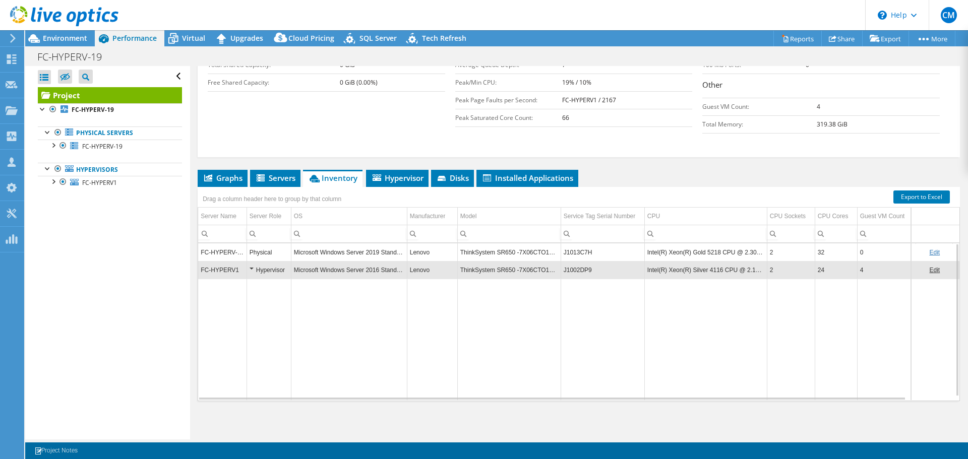
click at [726, 274] on td "Intel(R) Xeon(R) Silver 4116 CPU @ 2.10GHz" at bounding box center [705, 270] width 122 height 18
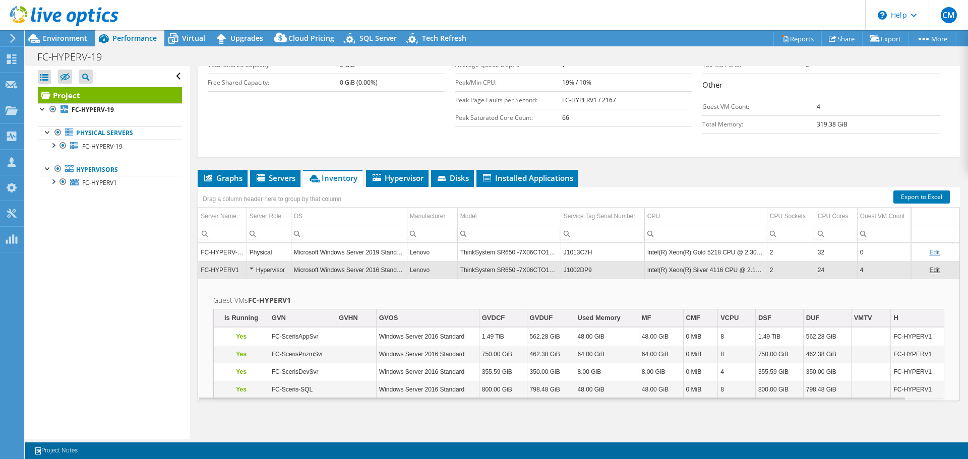
click at [718, 250] on td "Intel(R) Xeon(R) Gold 5218 CPU @ 2.30GHz" at bounding box center [705, 252] width 122 height 18
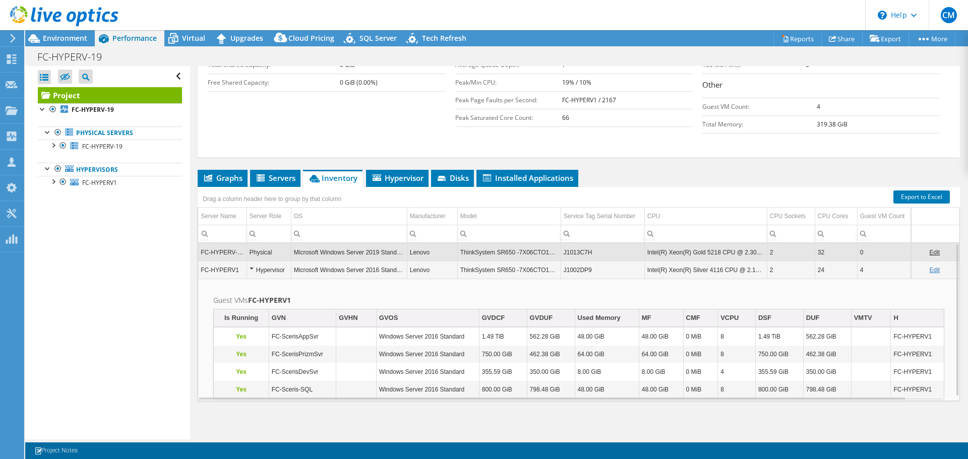
click at [718, 250] on td "Intel(R) Xeon(R) Gold 5218 CPU @ 2.30GHz" at bounding box center [705, 252] width 122 height 18
click at [613, 254] on td "J1013C7H" at bounding box center [603, 252] width 84 height 18
click at [607, 271] on td "J1002DP9" at bounding box center [603, 270] width 84 height 18
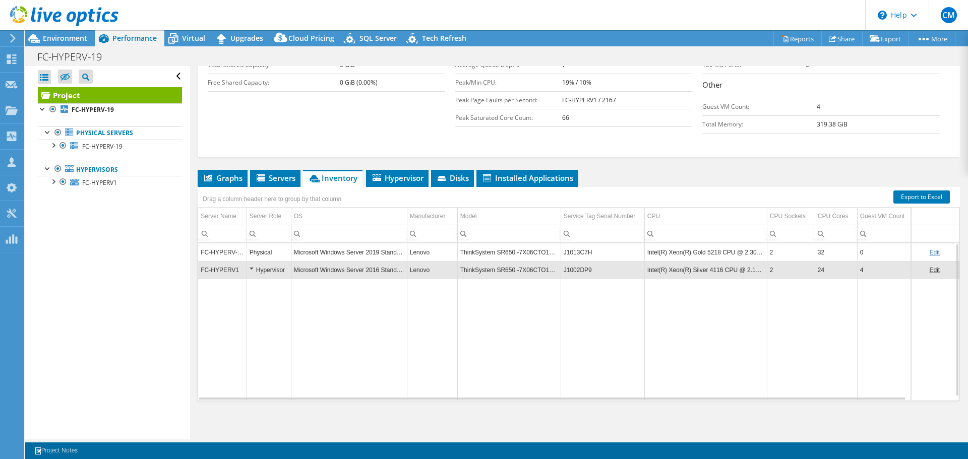
click at [386, 256] on td "Microsoft Windows Server 2019 Standard" at bounding box center [349, 252] width 116 height 18
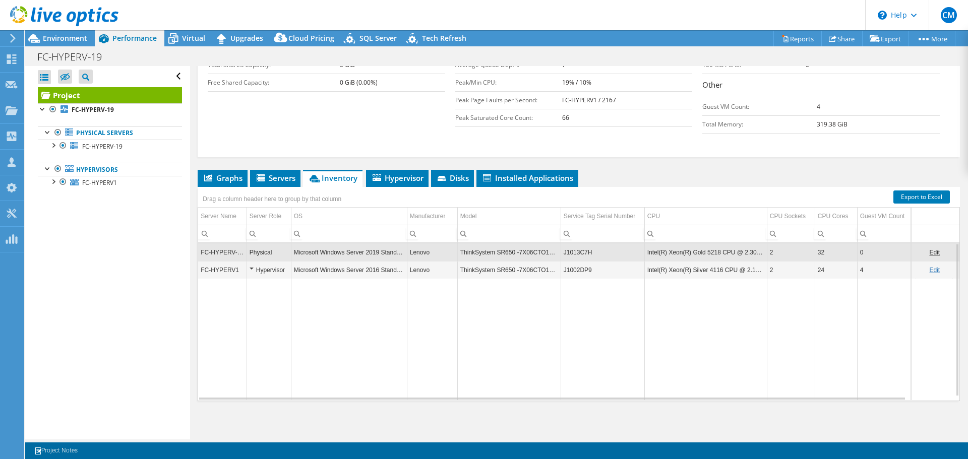
click at [389, 269] on td "Microsoft Windows Server 2016 Standard" at bounding box center [349, 270] width 116 height 18
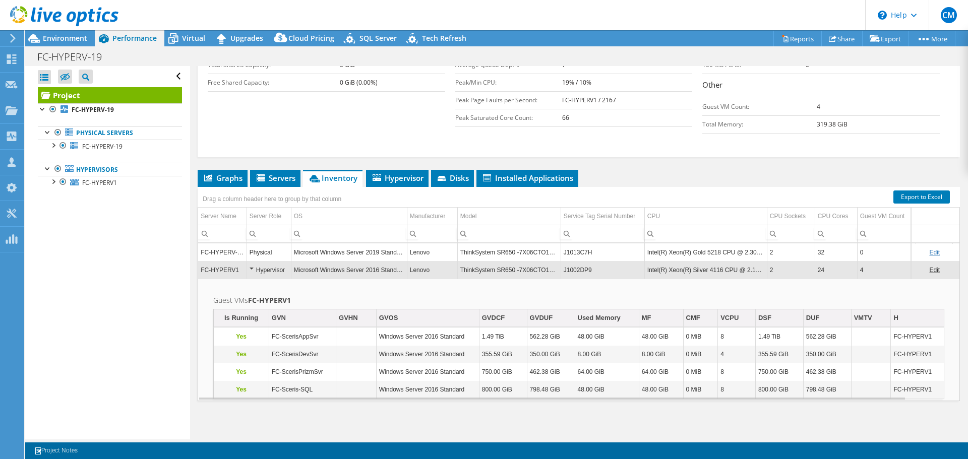
scroll to position [4, 0]
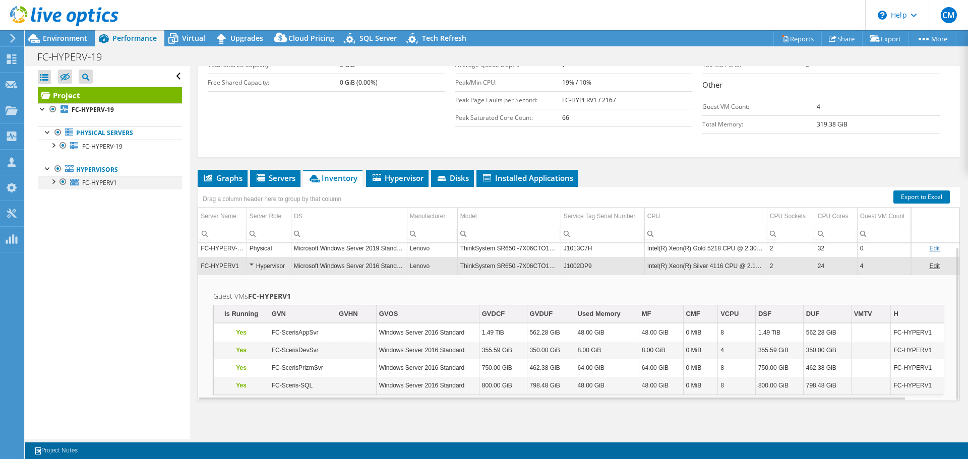
click at [54, 183] on div at bounding box center [53, 181] width 10 height 10
click at [90, 200] on link "0 C:" at bounding box center [110, 196] width 144 height 13
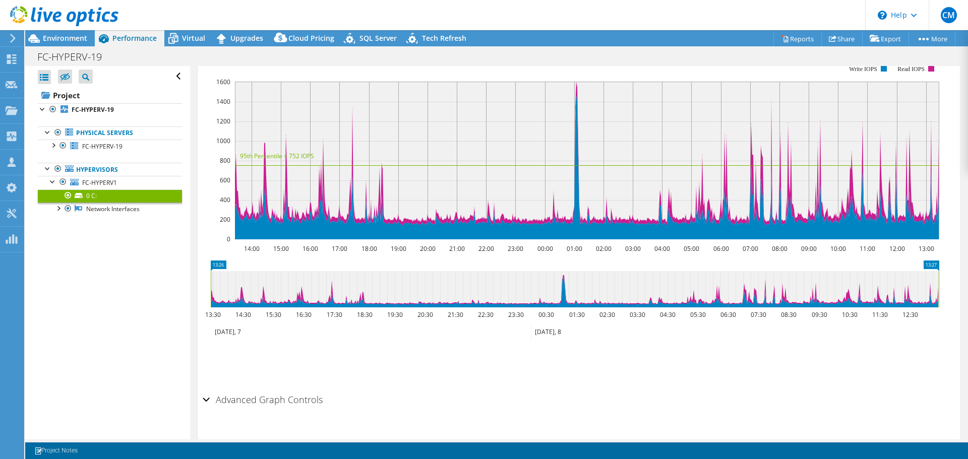
scroll to position [191, 0]
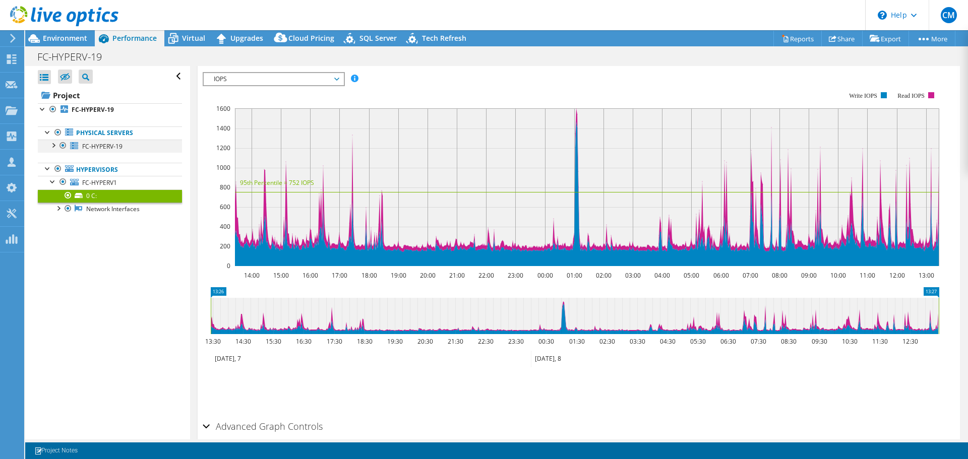
click at [56, 148] on div at bounding box center [53, 145] width 10 height 10
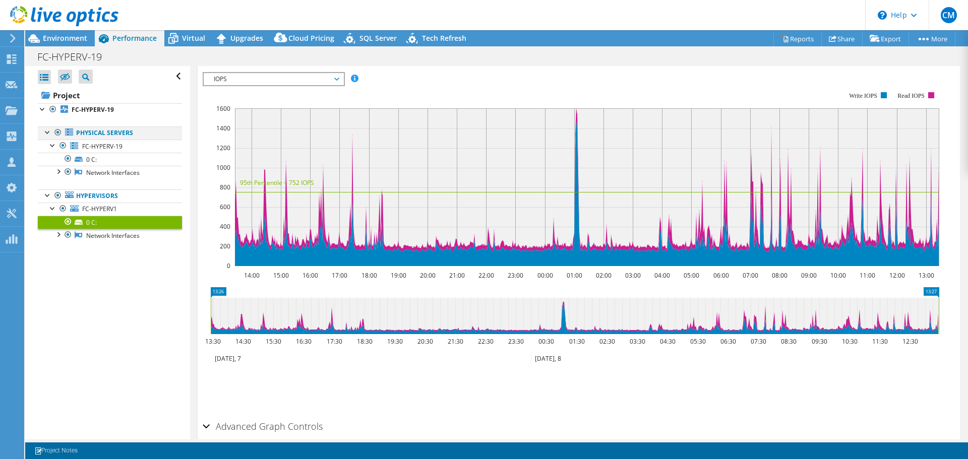
click at [48, 131] on div at bounding box center [48, 132] width 10 height 10
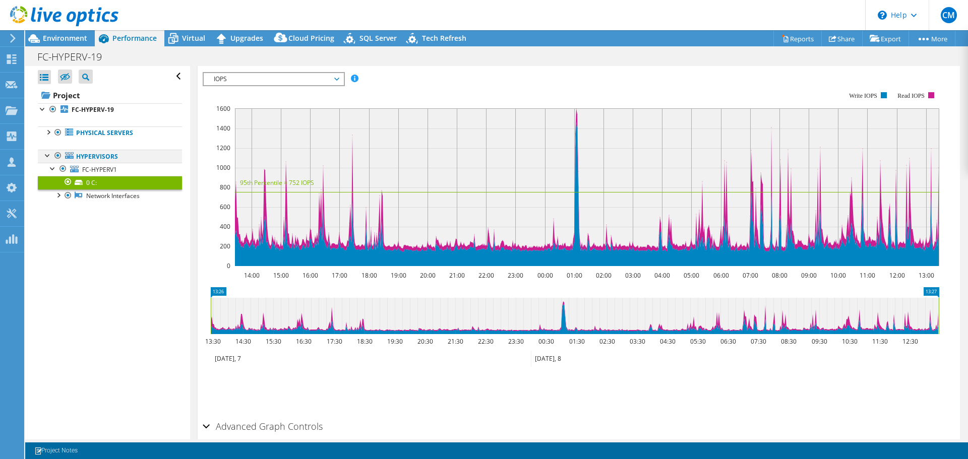
click at [49, 155] on div at bounding box center [48, 155] width 10 height 10
click at [47, 154] on div at bounding box center [48, 155] width 10 height 10
click at [96, 170] on span "FC-HYPERV1" at bounding box center [99, 169] width 35 height 9
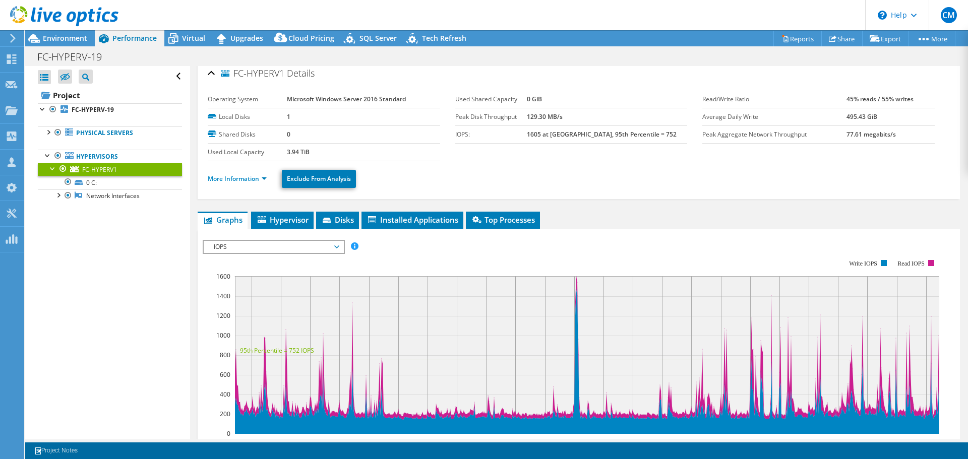
scroll to position [0, 0]
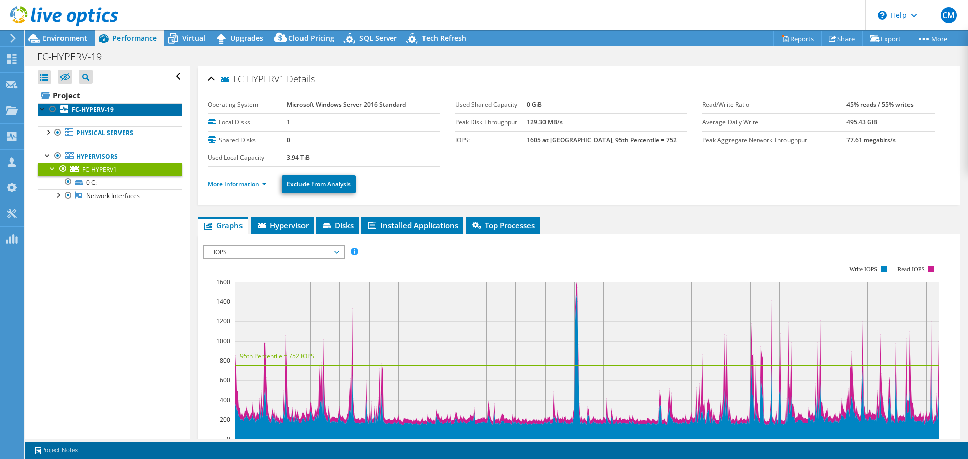
click at [88, 109] on b "FC-HYPERV-19" at bounding box center [93, 109] width 42 height 9
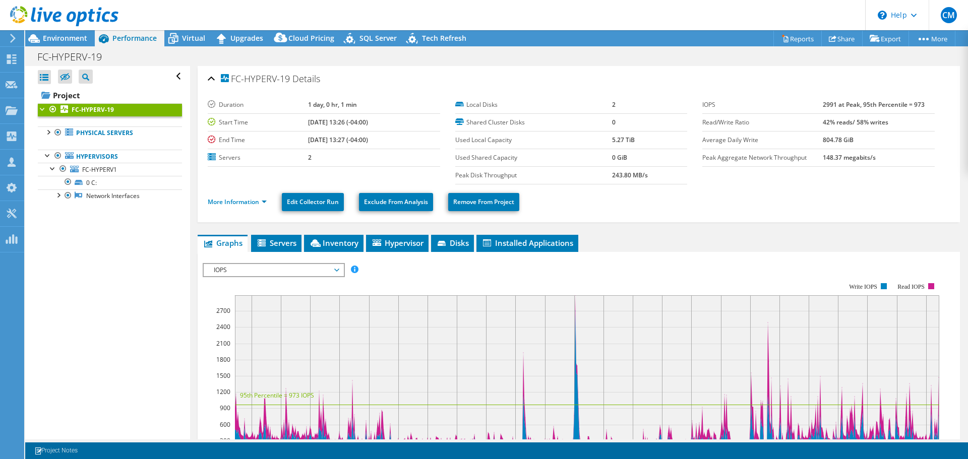
click at [168, 75] on div "Open All Close All Hide Excluded Nodes Project Tree Filter" at bounding box center [110, 76] width 144 height 21
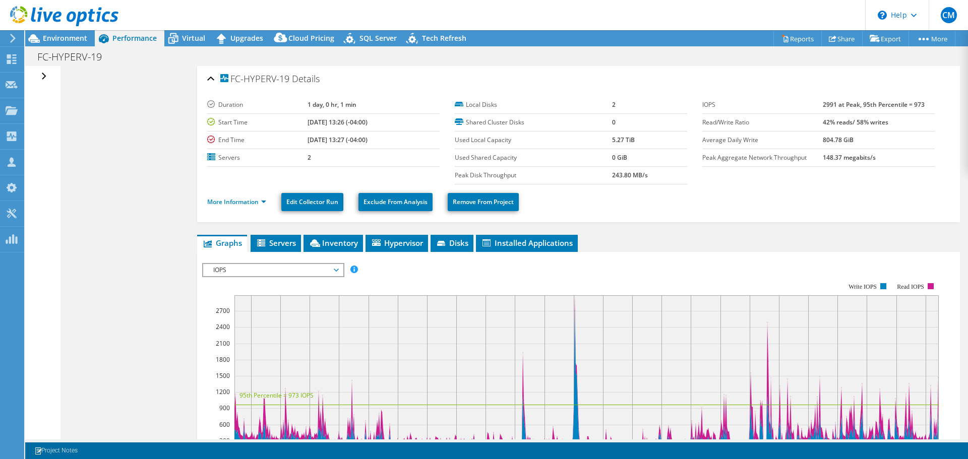
click at [42, 78] on div "Open All Close All Hide Excluded Nodes Project Tree Filter" at bounding box center [45, 76] width 15 height 21
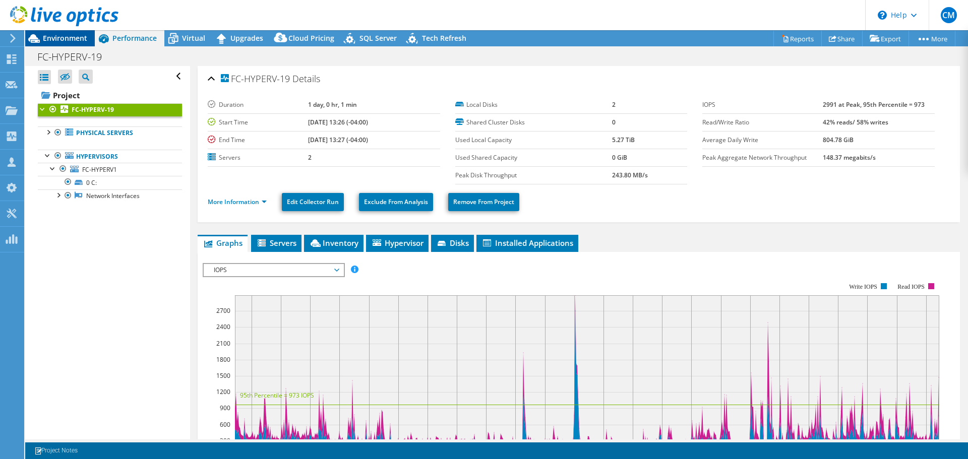
click at [59, 38] on span "Environment" at bounding box center [65, 38] width 44 height 10
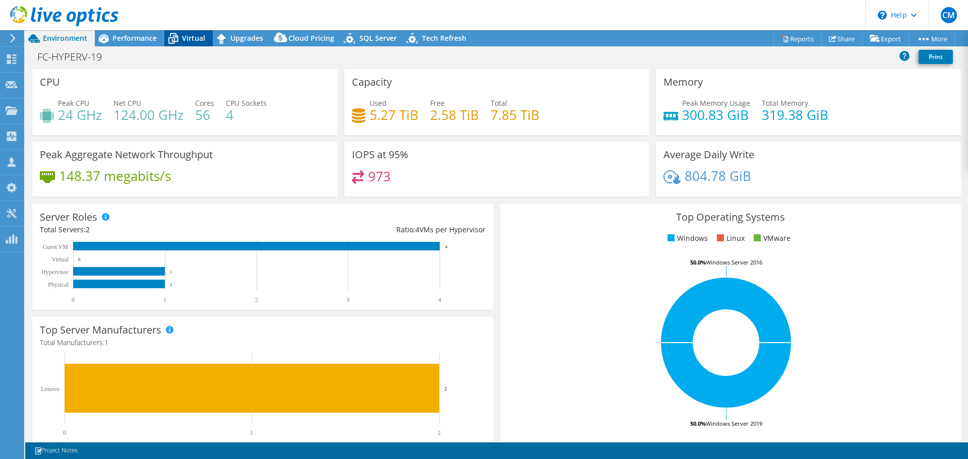
click at [184, 34] on span "Virtual" at bounding box center [193, 38] width 23 height 10
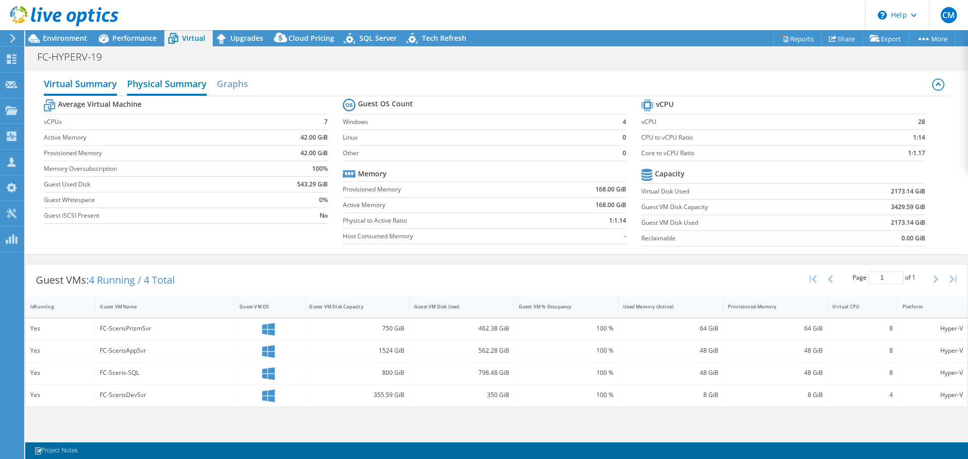
click at [176, 87] on h2 "Physical Summary" at bounding box center [167, 85] width 80 height 22
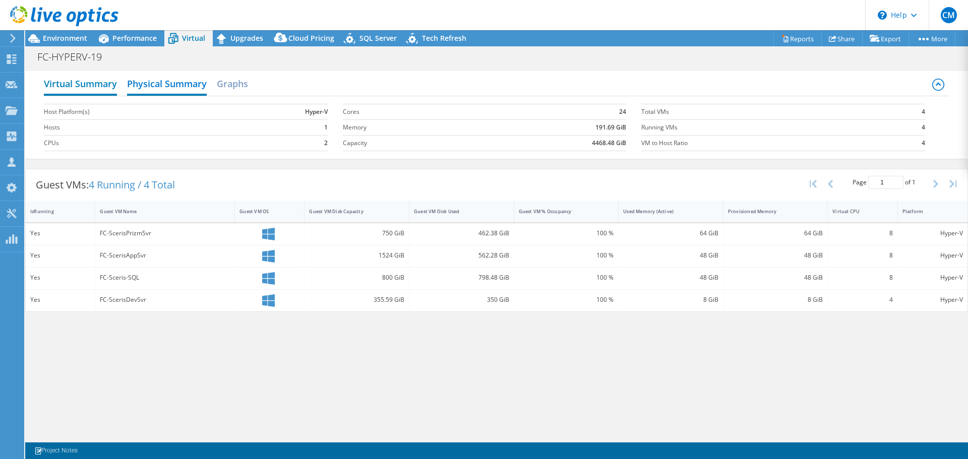
click at [96, 82] on h2 "Virtual Summary" at bounding box center [80, 85] width 73 height 22
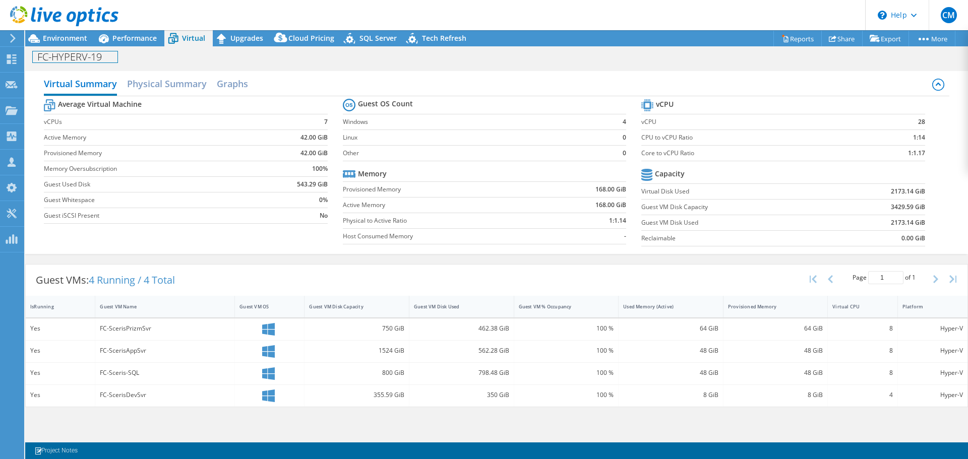
click at [77, 56] on h1 "FC-HYPERV-19" at bounding box center [75, 56] width 85 height 11
click at [190, 40] on span "Virtual" at bounding box center [193, 38] width 23 height 10
click at [146, 40] on span "Performance" at bounding box center [134, 38] width 44 height 10
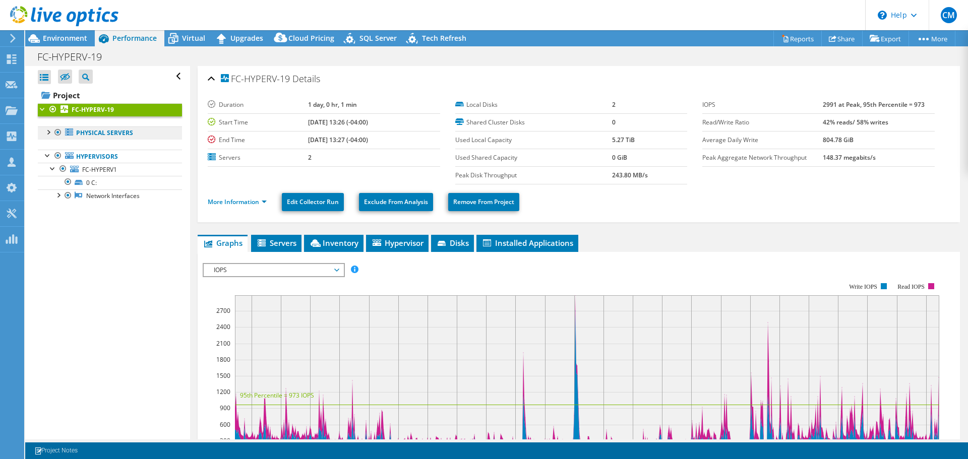
click at [95, 135] on link "Physical Servers" at bounding box center [110, 133] width 144 height 13
click at [51, 135] on div at bounding box center [48, 132] width 10 height 10
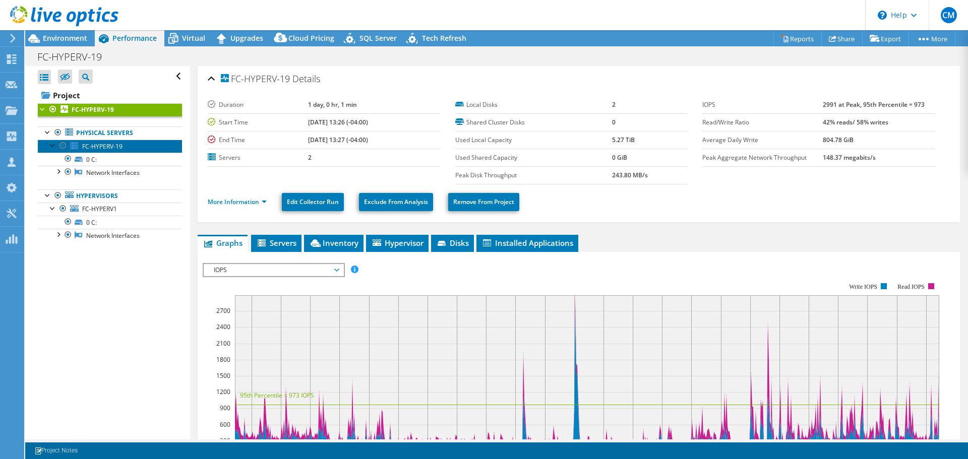
click at [94, 146] on span "FC-HYPERV-19" at bounding box center [102, 146] width 40 height 9
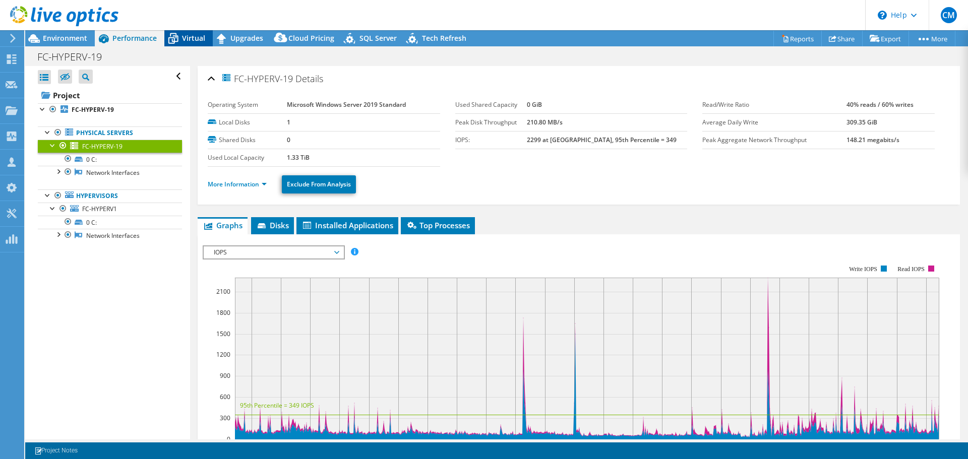
click at [196, 36] on span "Virtual" at bounding box center [193, 38] width 23 height 10
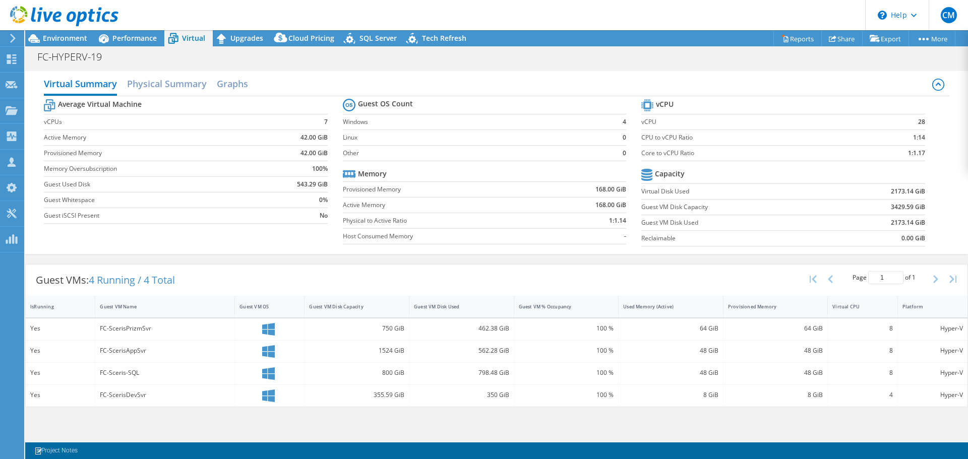
click at [177, 36] on icon at bounding box center [173, 39] width 10 height 8
click at [85, 51] on h1 "FC-HYPERV-19" at bounding box center [75, 56] width 85 height 11
click at [17, 58] on icon at bounding box center [12, 59] width 12 height 10
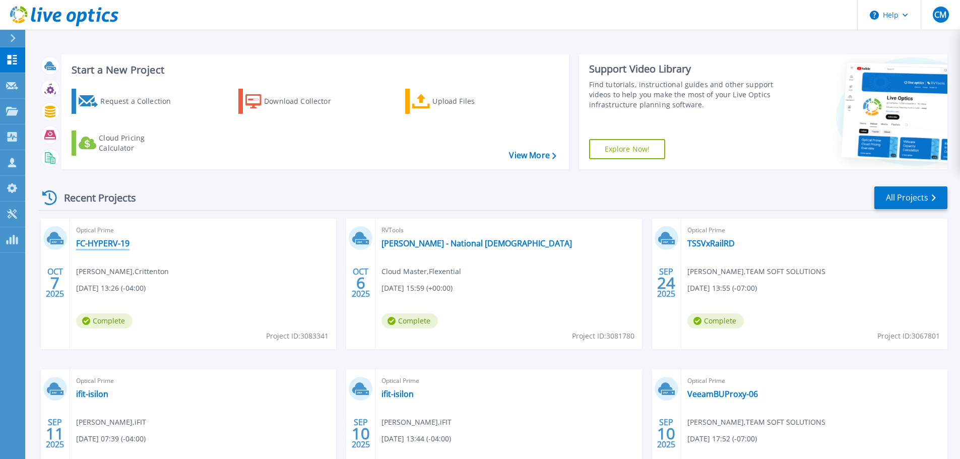
click at [105, 242] on link "FC-HYPERV-19" at bounding box center [102, 243] width 53 height 10
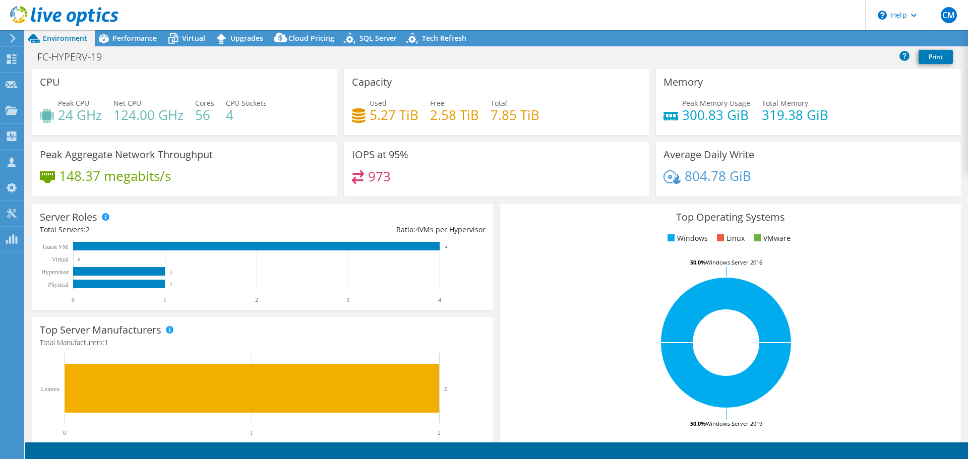
select select "USD"
click at [362, 38] on span "SQL Server" at bounding box center [377, 38] width 37 height 10
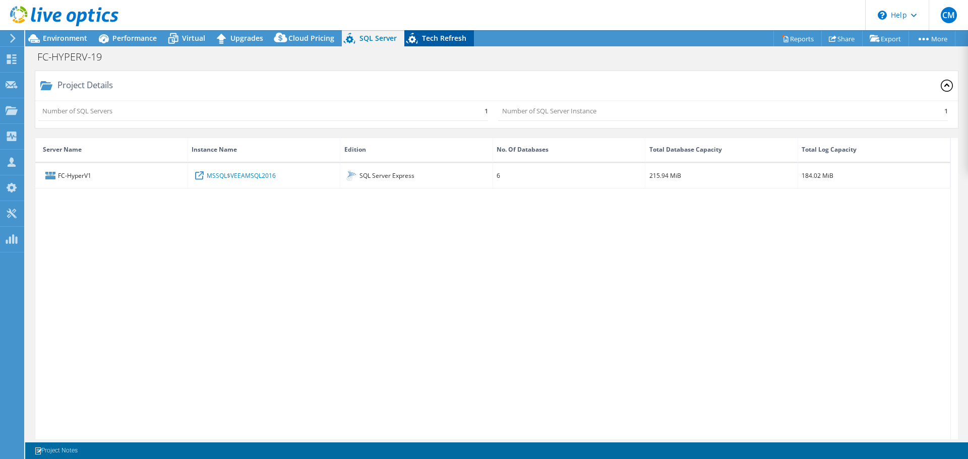
click at [424, 44] on div "Tech Refresh" at bounding box center [439, 38] width 70 height 16
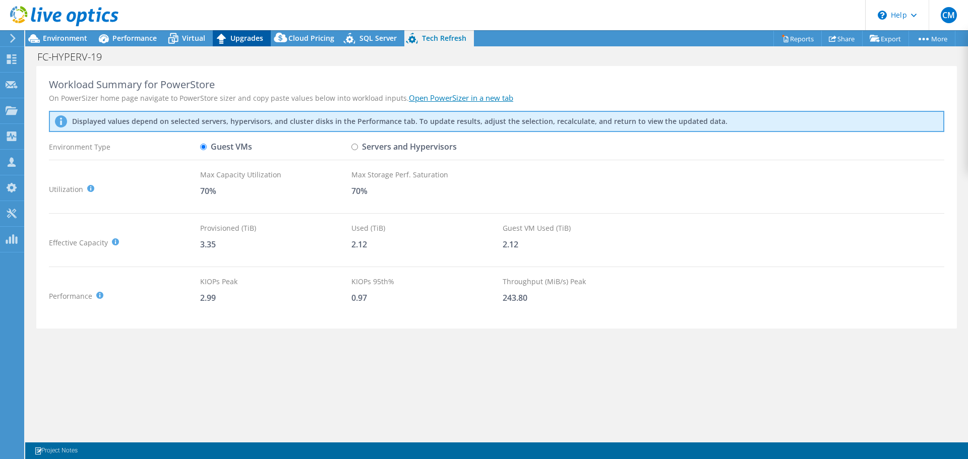
click at [248, 33] on div "Upgrades" at bounding box center [242, 38] width 58 height 16
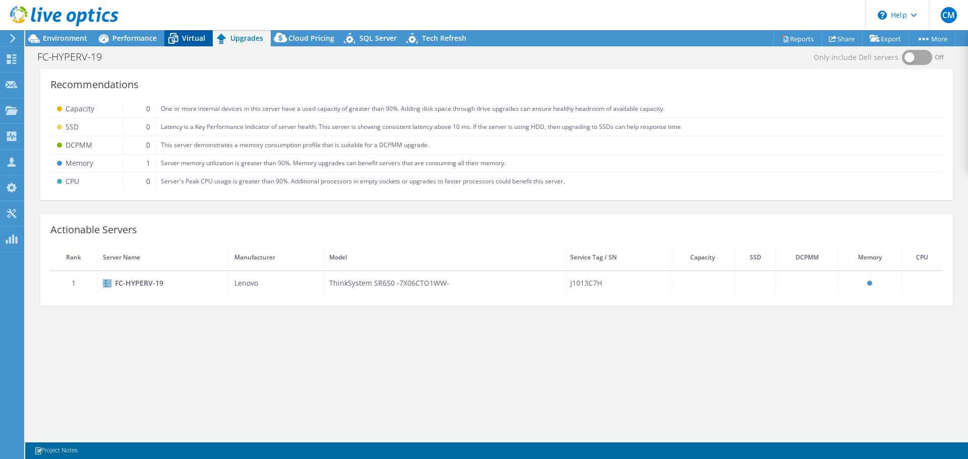
click at [181, 37] on icon at bounding box center [173, 39] width 18 height 18
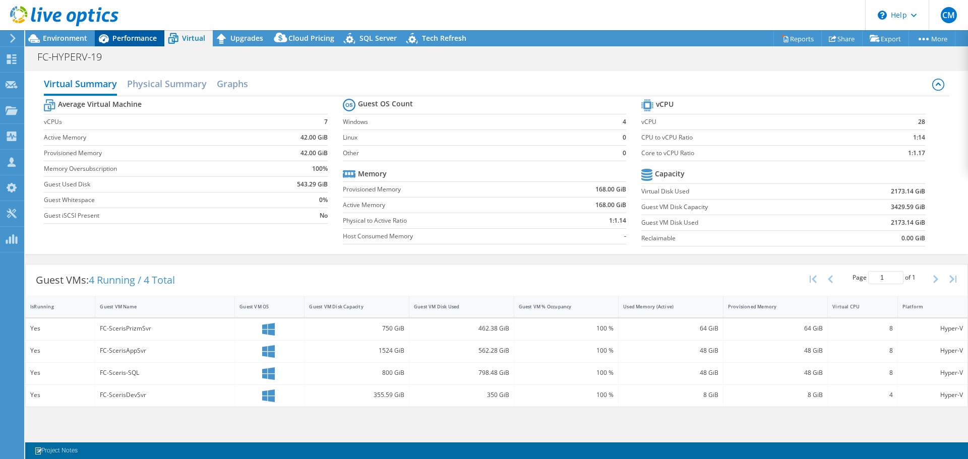
click at [146, 38] on span "Performance" at bounding box center [134, 38] width 44 height 10
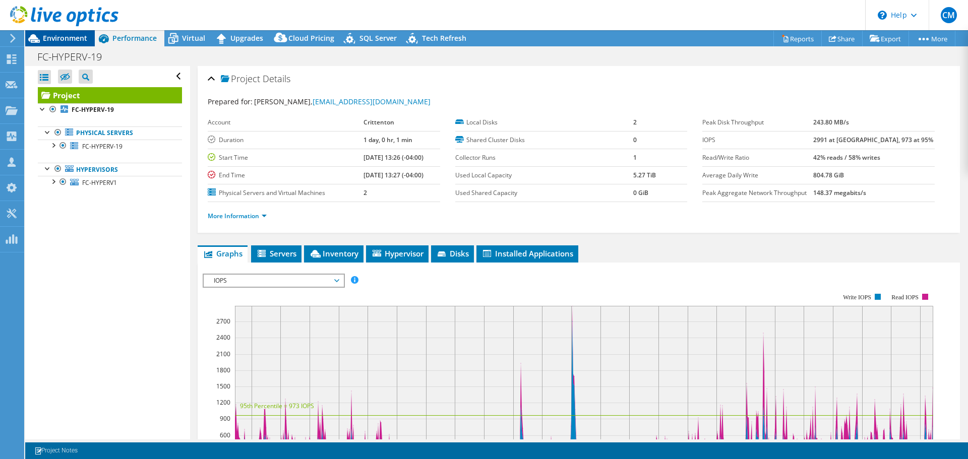
click at [83, 38] on span "Environment" at bounding box center [65, 38] width 44 height 10
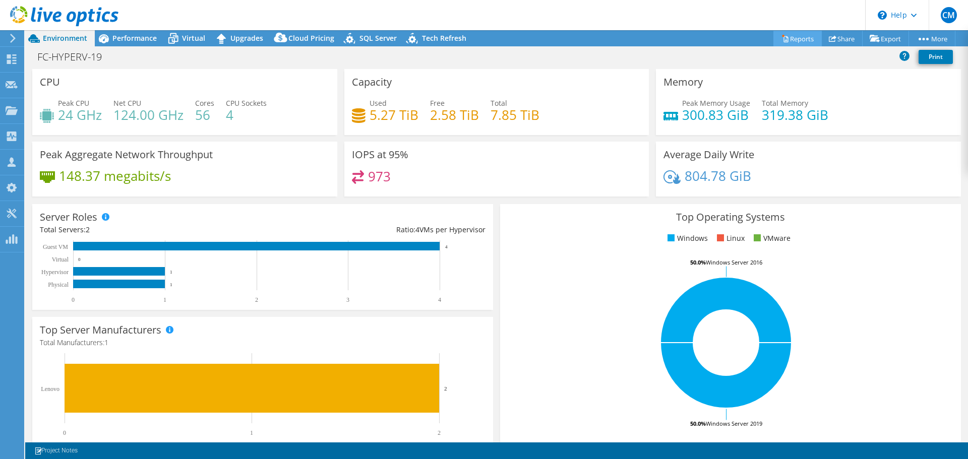
click at [785, 41] on link "Reports" at bounding box center [797, 39] width 48 height 16
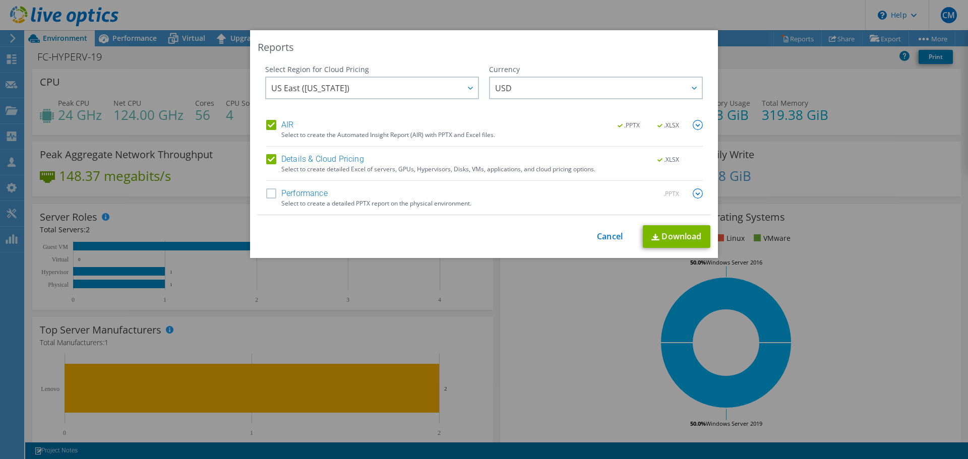
click at [271, 195] on label "Performance" at bounding box center [296, 194] width 61 height 10
click at [0, 0] on input "Performance" at bounding box center [0, 0] width 0 height 0
click at [663, 240] on link "Download" at bounding box center [677, 236] width 68 height 23
click at [602, 234] on link "Cancel" at bounding box center [610, 237] width 26 height 10
